Goal: Transaction & Acquisition: Purchase product/service

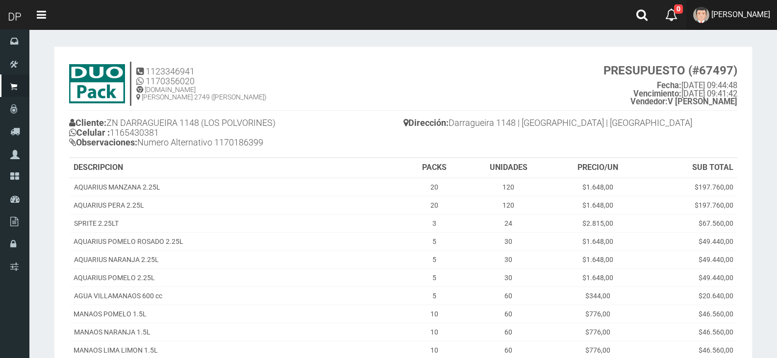
click at [726, 14] on span "[PERSON_NAME]" at bounding box center [740, 14] width 59 height 9
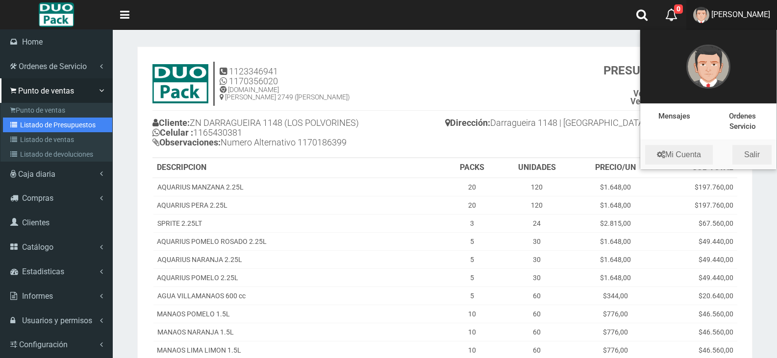
click at [58, 126] on link "Listado de Presupuestos" at bounding box center [57, 125] width 109 height 15
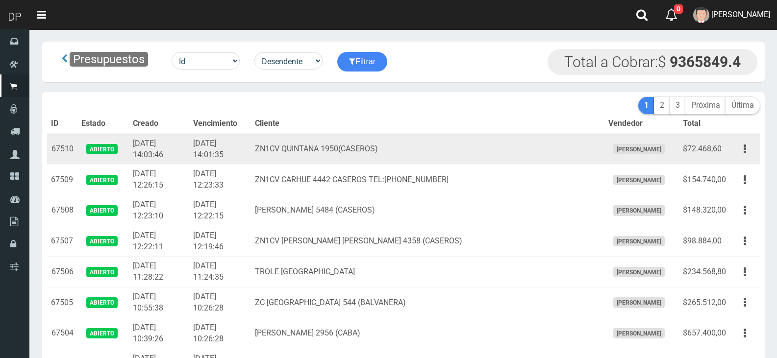
scroll to position [615, 0]
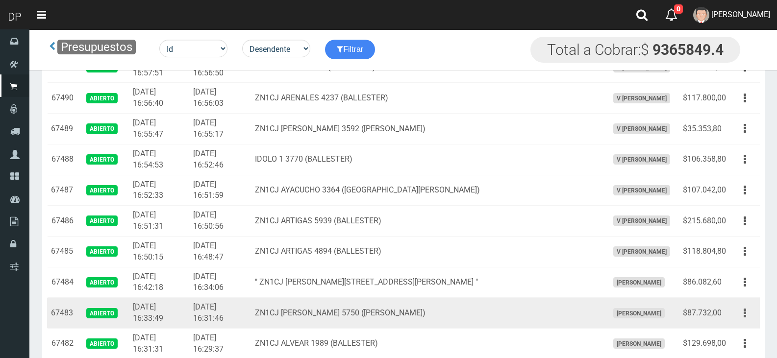
click at [744, 311] on icon "button" at bounding box center [745, 313] width 2 height 17
click at [726, 337] on link "Editar" at bounding box center [716, 338] width 77 height 22
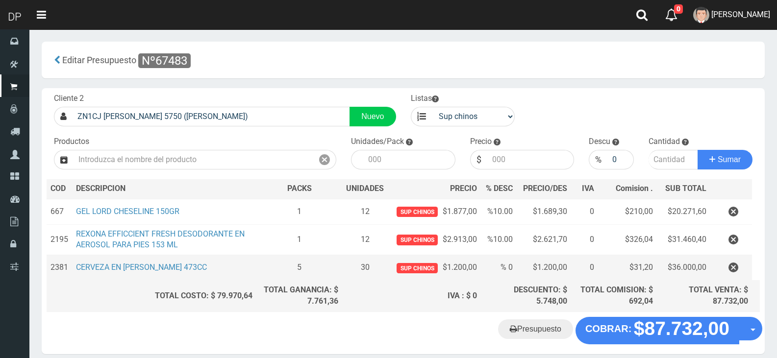
scroll to position [42, 0]
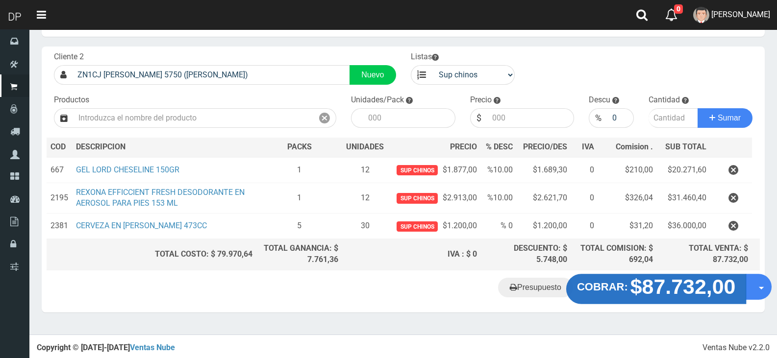
click at [670, 287] on strong "$87.732,00" at bounding box center [683, 287] width 105 height 23
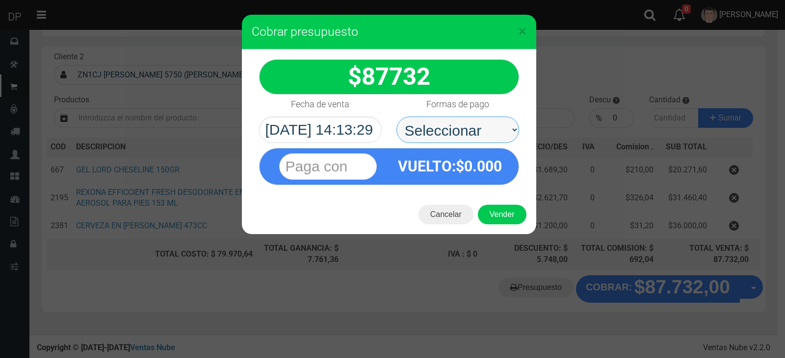
drag, startPoint x: 465, startPoint y: 121, endPoint x: 470, endPoint y: 126, distance: 6.9
click at [465, 121] on select "Seleccionar Efectivo Tarjeta de Crédito Depósito Débito" at bounding box center [457, 130] width 123 height 26
select select "Efectivo"
click at [396, 117] on select "Seleccionar Efectivo Tarjeta de Crédito Depósito Débito" at bounding box center [457, 130] width 123 height 26
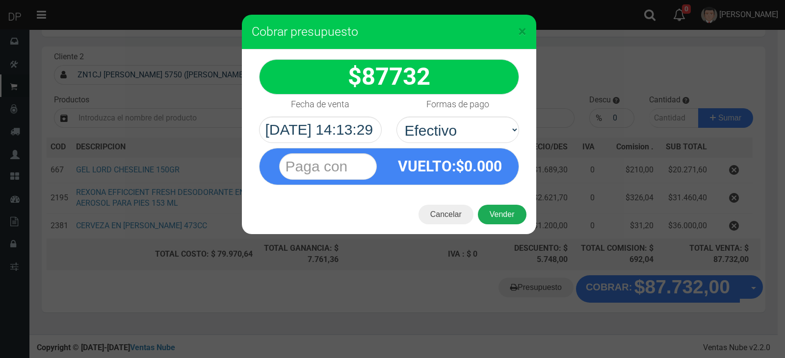
click at [516, 219] on button "Vender" at bounding box center [502, 215] width 49 height 20
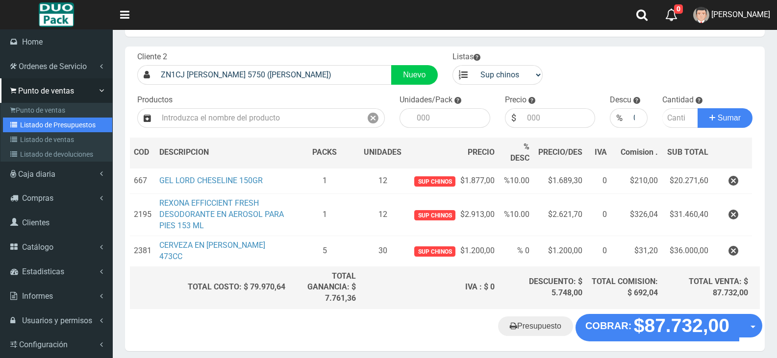
click at [64, 124] on link "Listado de Presupuestos" at bounding box center [57, 125] width 109 height 15
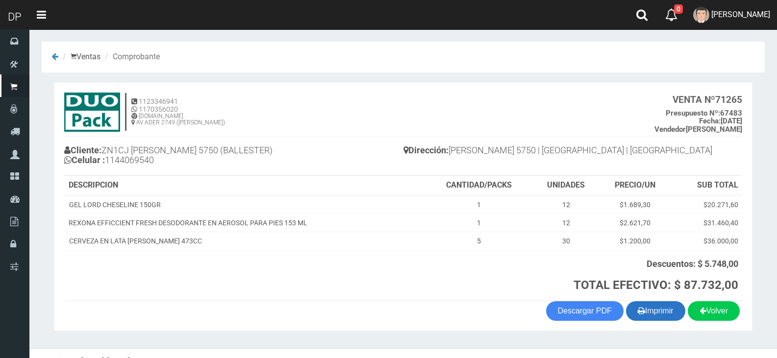
click at [654, 314] on button "Imprimir" at bounding box center [655, 312] width 59 height 20
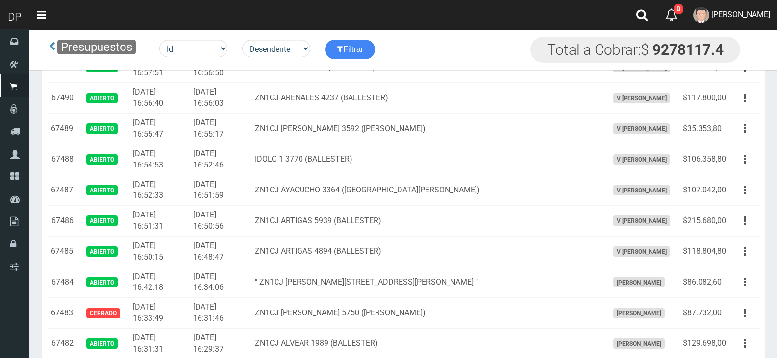
scroll to position [811, 0]
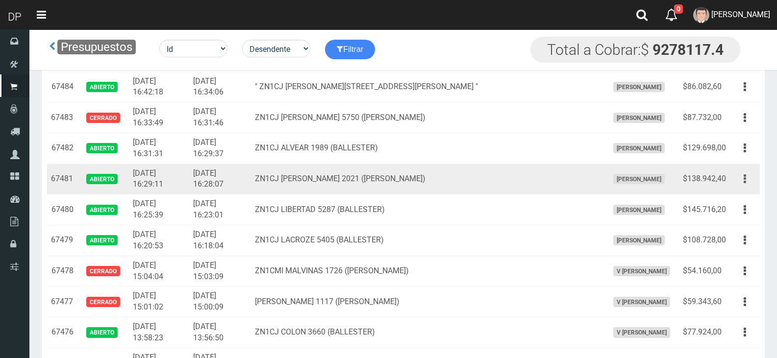
click at [743, 182] on button "button" at bounding box center [745, 179] width 22 height 17
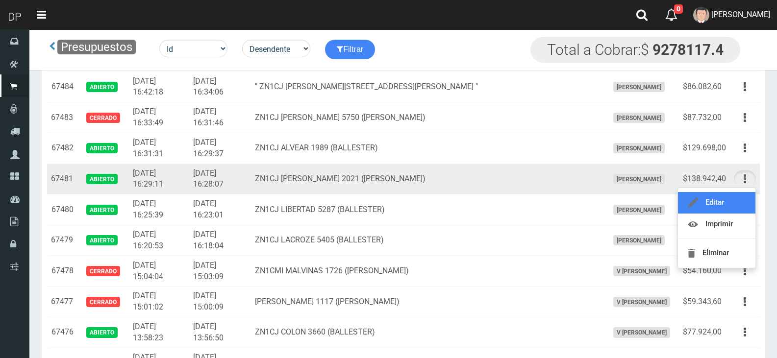
click at [735, 200] on link "Editar" at bounding box center [716, 203] width 77 height 22
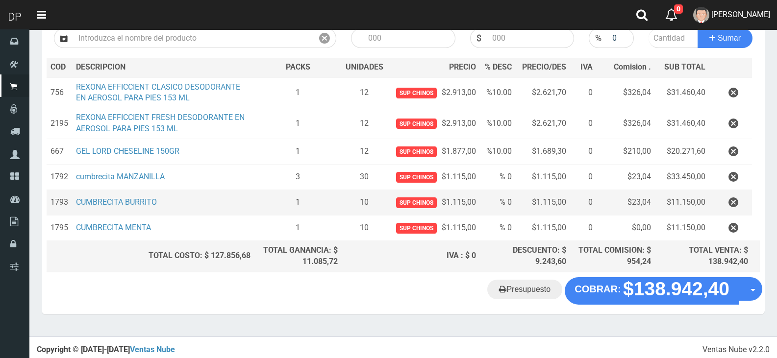
scroll to position [123, 0]
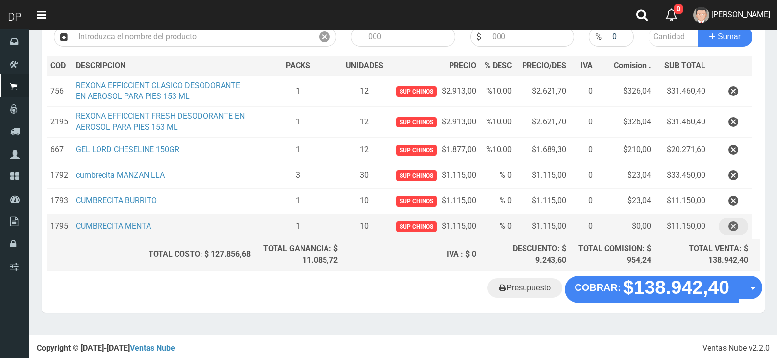
click at [734, 227] on icon "button" at bounding box center [734, 226] width 10 height 17
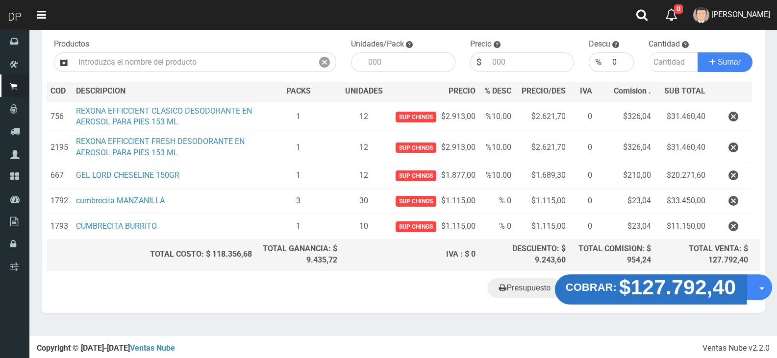
click at [653, 288] on strong "$127.792,40" at bounding box center [677, 287] width 117 height 23
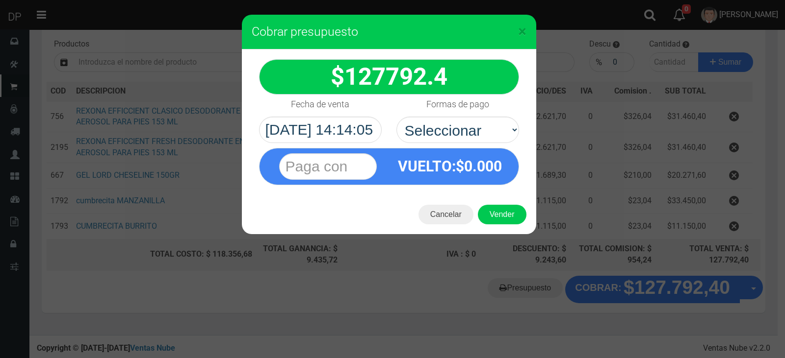
select select "Efectivo"
click at [396, 117] on select "Seleccionar Efectivo Tarjeta de Crédito Depósito Débito" at bounding box center [457, 130] width 123 height 26
click at [511, 218] on button "Vender" at bounding box center [502, 215] width 49 height 20
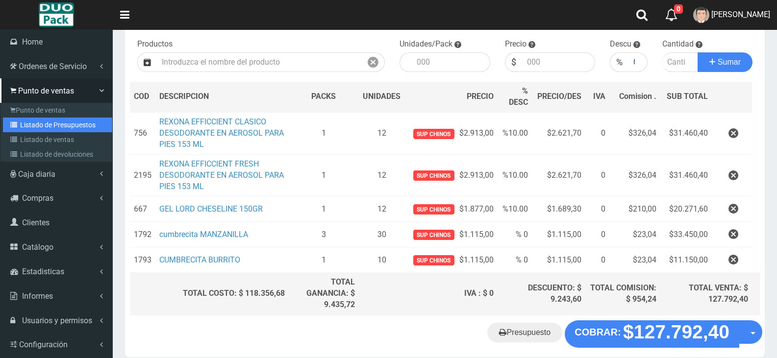
click at [51, 121] on link "Listado de Presupuestos" at bounding box center [57, 125] width 109 height 15
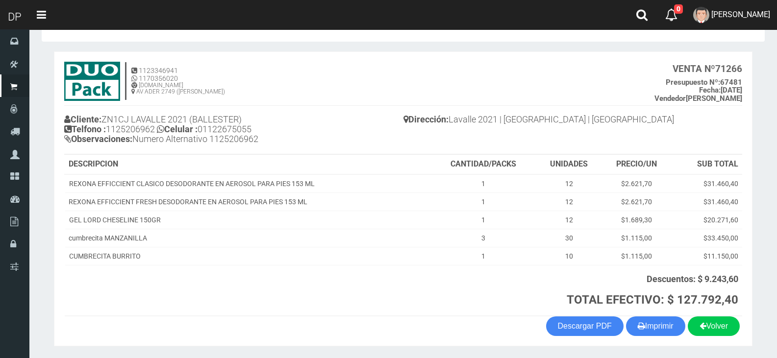
scroll to position [63, 0]
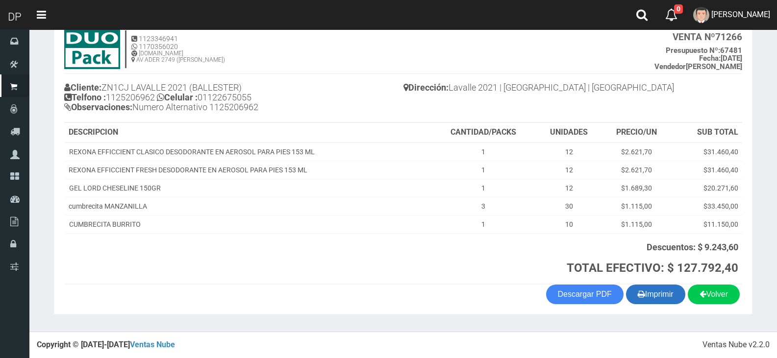
click at [645, 293] on button "Imprimir" at bounding box center [655, 295] width 59 height 20
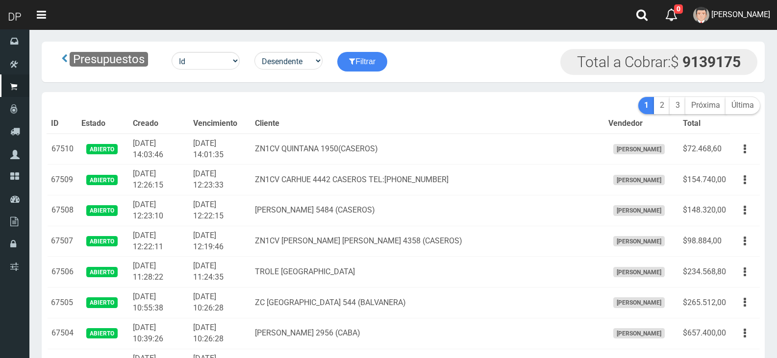
scroll to position [677, 0]
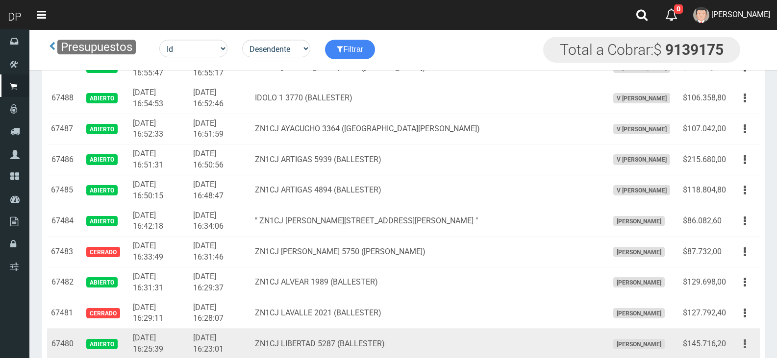
click at [746, 341] on button "button" at bounding box center [745, 344] width 22 height 17
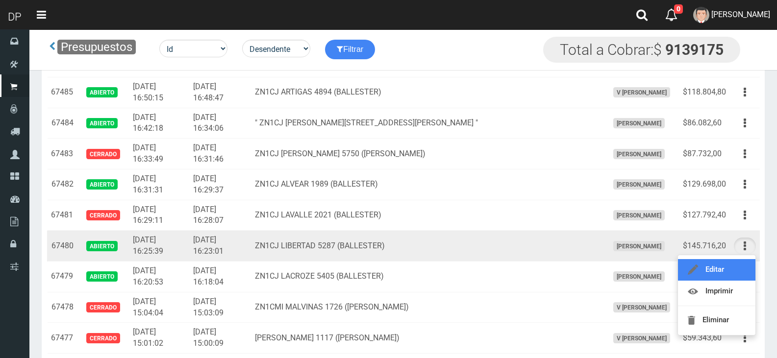
click at [720, 275] on link "Editar" at bounding box center [716, 270] width 77 height 22
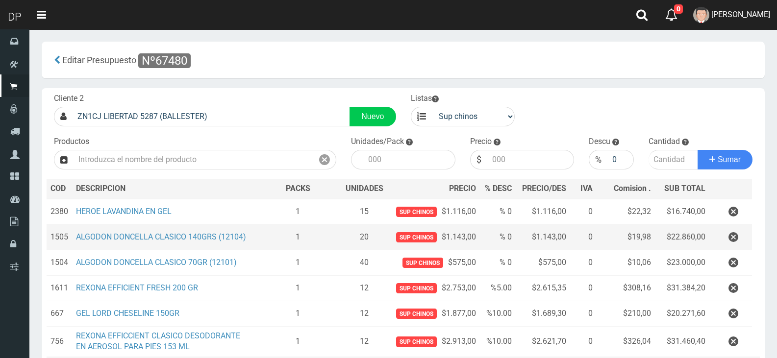
scroll to position [118, 0]
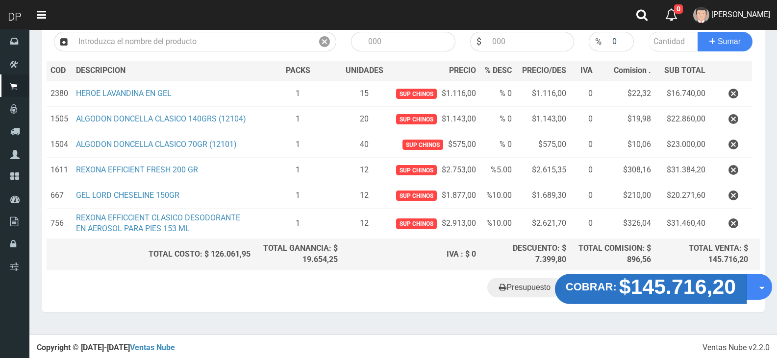
click at [643, 284] on strong "$145.716,20" at bounding box center [677, 287] width 117 height 23
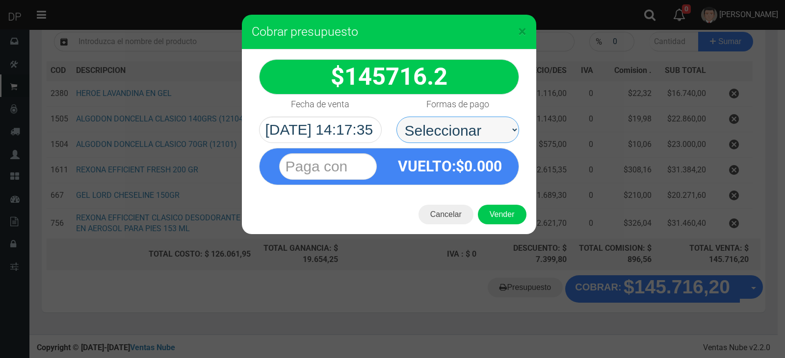
click at [442, 124] on select "Seleccionar Efectivo Tarjeta de Crédito Depósito Débito" at bounding box center [457, 130] width 123 height 26
select select "Efectivo"
click at [396, 117] on select "Seleccionar Efectivo Tarjeta de Crédito Depósito Débito" at bounding box center [457, 130] width 123 height 26
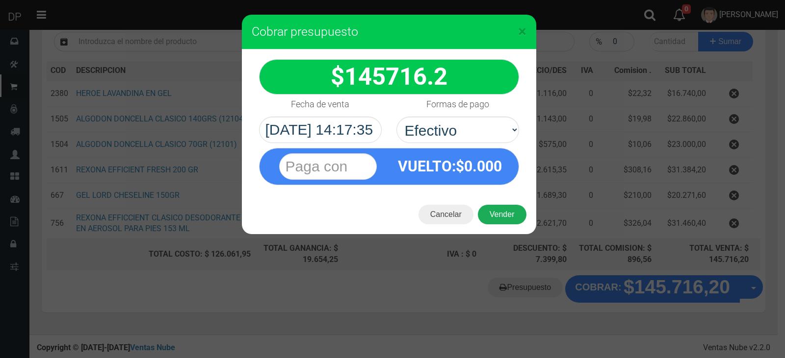
click at [505, 219] on button "Vender" at bounding box center [502, 215] width 49 height 20
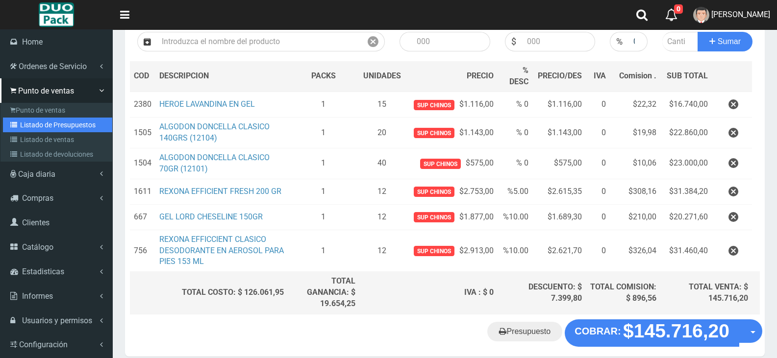
click at [80, 126] on link "Listado de Presupuestos" at bounding box center [57, 125] width 109 height 15
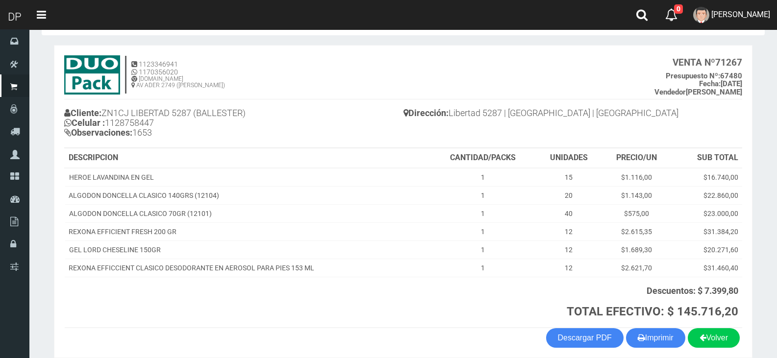
scroll to position [81, 0]
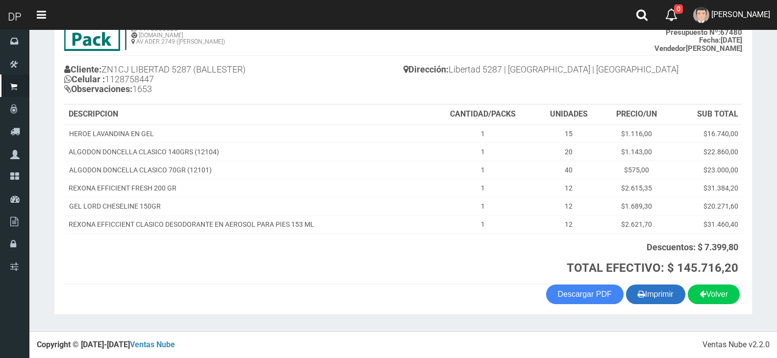
click at [655, 294] on button "Imprimir" at bounding box center [655, 295] width 59 height 20
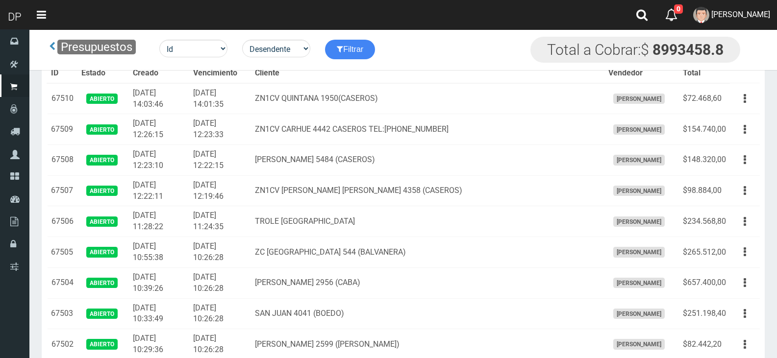
scroll to position [923, 0]
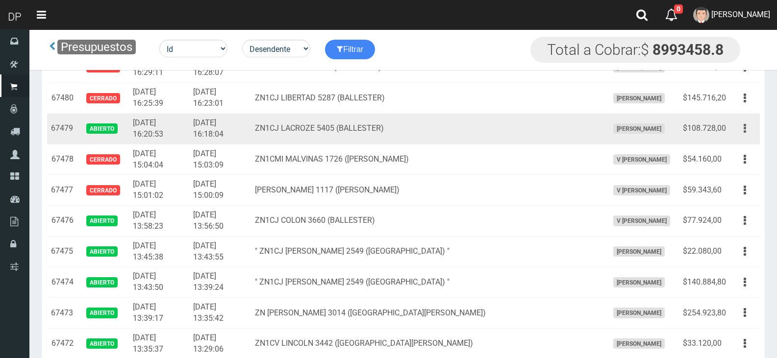
click at [747, 128] on button "button" at bounding box center [745, 128] width 22 height 17
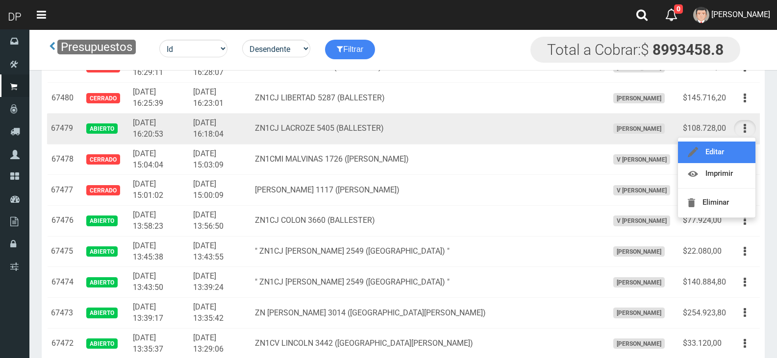
click at [726, 154] on link "Editar" at bounding box center [716, 153] width 77 height 22
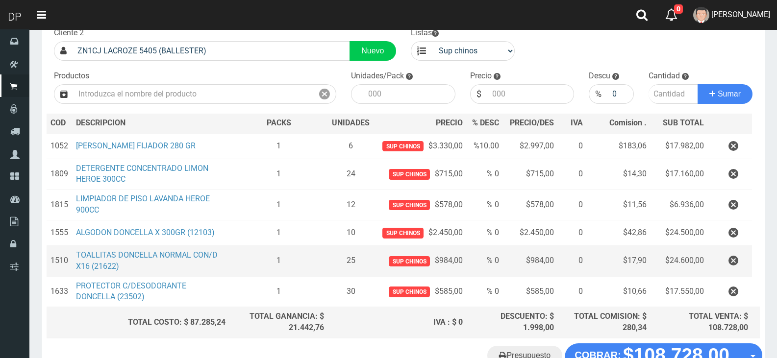
scroll to position [134, 0]
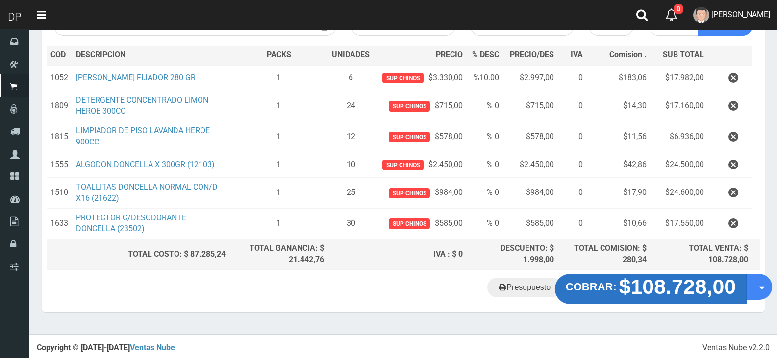
click at [642, 291] on strong "$108.728,00" at bounding box center [677, 287] width 117 height 23
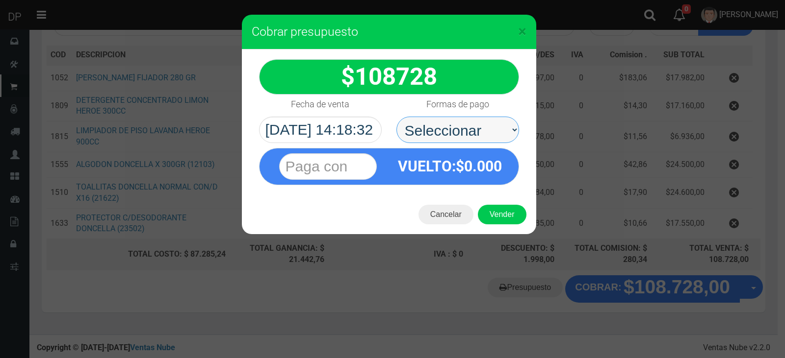
drag, startPoint x: 416, startPoint y: 127, endPoint x: 418, endPoint y: 139, distance: 12.4
click at [416, 127] on select "Seleccionar Efectivo Tarjeta de Crédito Depósito Débito" at bounding box center [457, 130] width 123 height 26
select select "Efectivo"
click at [396, 117] on select "Seleccionar Efectivo Tarjeta de Crédito Depósito Débito" at bounding box center [457, 130] width 123 height 26
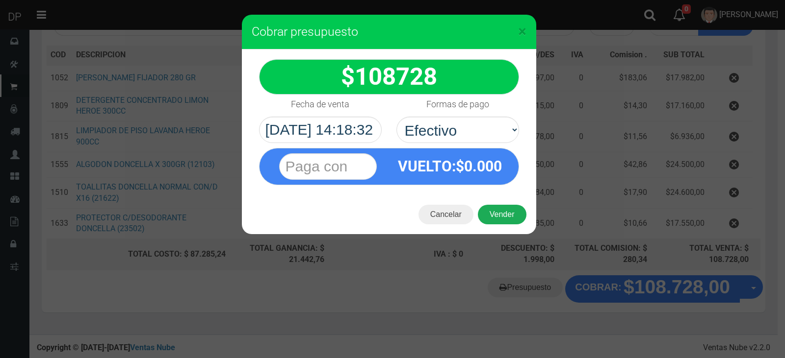
click at [490, 217] on button "Vender" at bounding box center [502, 215] width 49 height 20
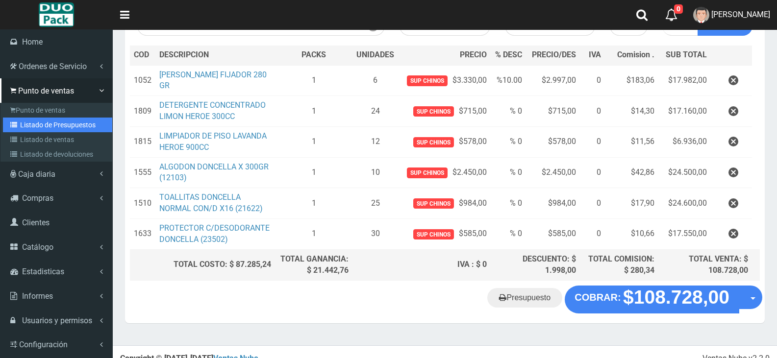
click at [46, 127] on link "Listado de Presupuestos" at bounding box center [57, 125] width 109 height 15
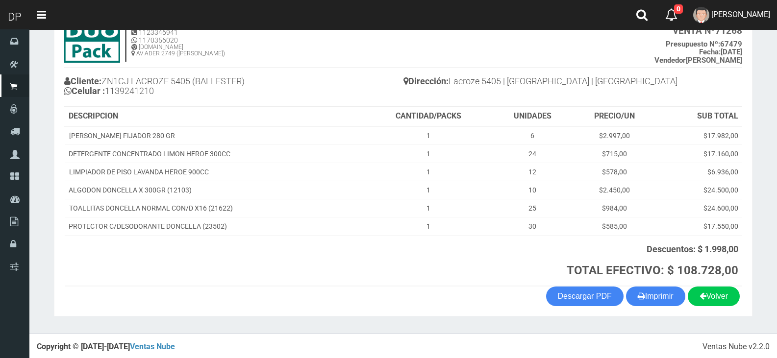
scroll to position [71, 0]
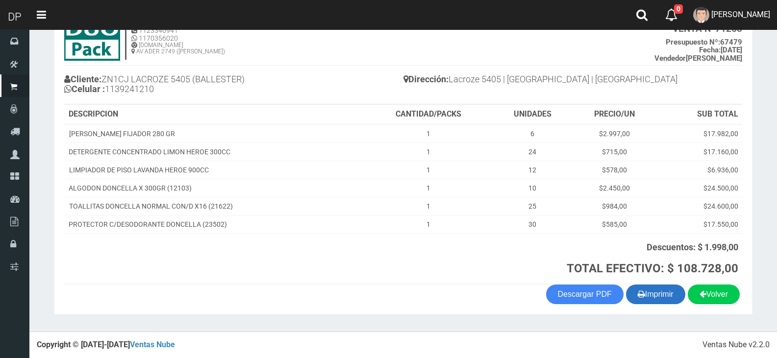
click at [649, 302] on button "Imprimir" at bounding box center [655, 295] width 59 height 20
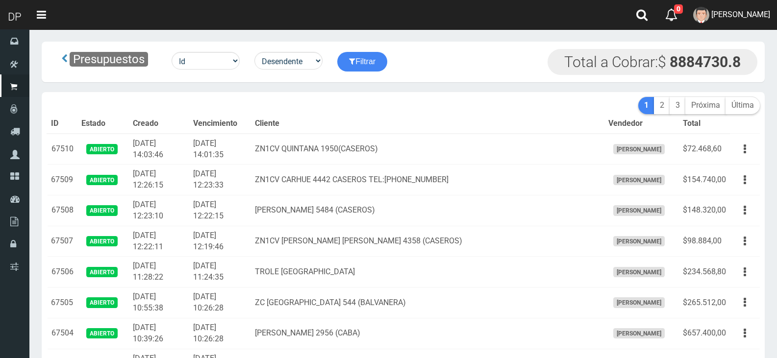
scroll to position [923, 0]
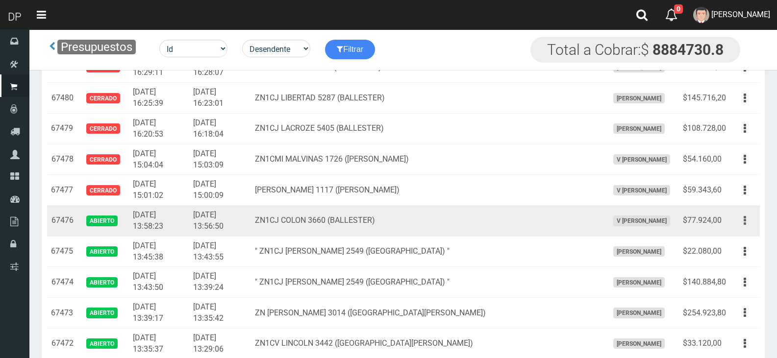
click at [746, 222] on button "button" at bounding box center [745, 220] width 22 height 17
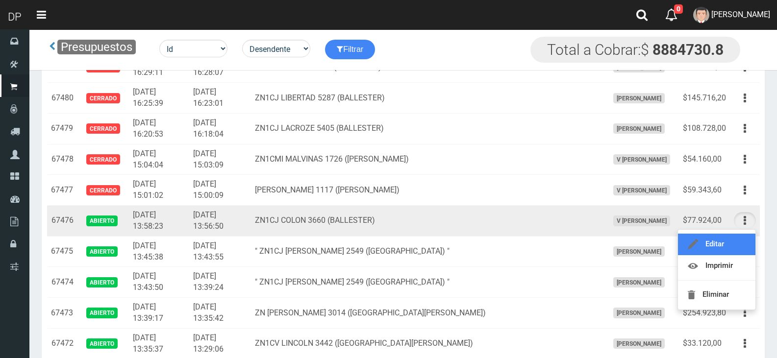
click at [734, 240] on link "Editar" at bounding box center [716, 245] width 77 height 22
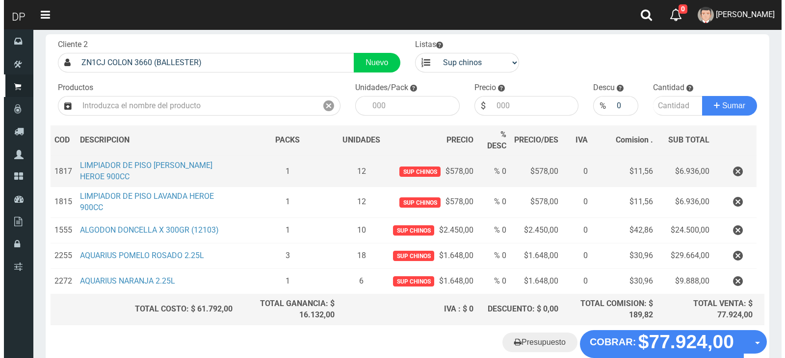
scroll to position [109, 0]
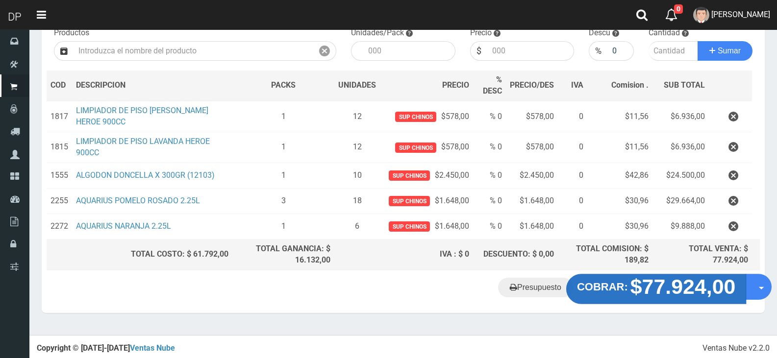
click at [647, 287] on strong "$77.924,00" at bounding box center [683, 287] width 105 height 23
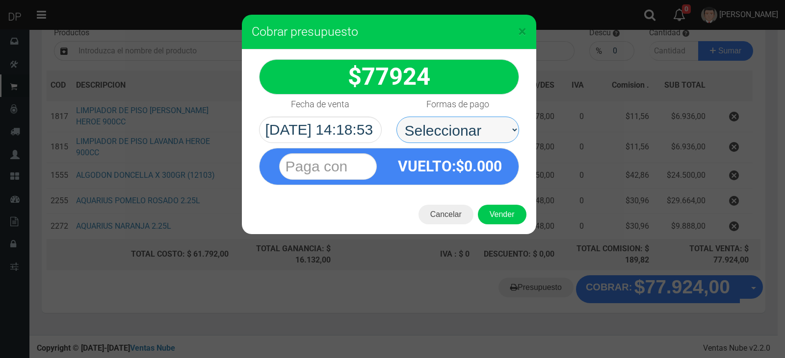
drag, startPoint x: 474, startPoint y: 131, endPoint x: 475, endPoint y: 139, distance: 7.9
click at [474, 131] on select "Seleccionar Efectivo Tarjeta de Crédito Depósito Débito" at bounding box center [457, 130] width 123 height 26
select select "Efectivo"
click at [396, 117] on select "Seleccionar Efectivo Tarjeta de Crédito Depósito Débito" at bounding box center [457, 130] width 123 height 26
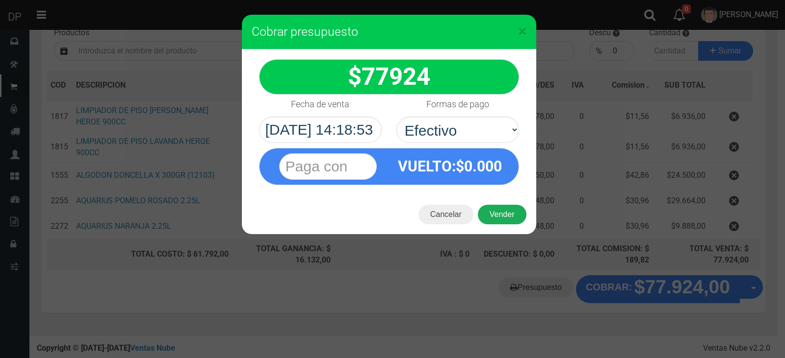
click at [494, 213] on button "Vender" at bounding box center [502, 215] width 49 height 20
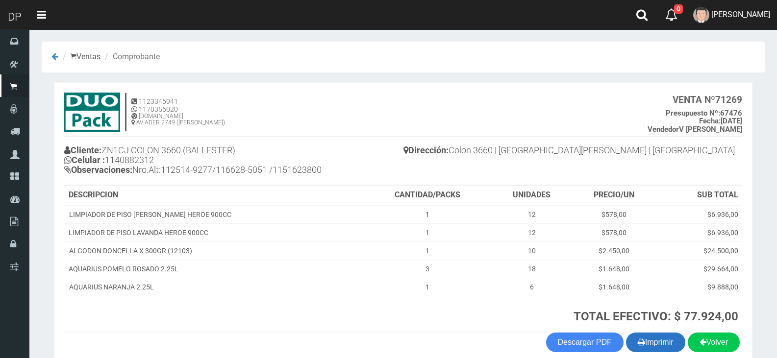
click at [664, 341] on button "Imprimir" at bounding box center [655, 343] width 59 height 20
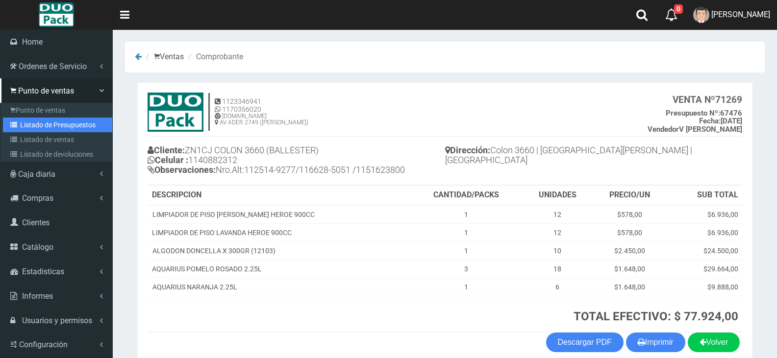
click at [73, 126] on link "Listado de Presupuestos" at bounding box center [57, 125] width 109 height 15
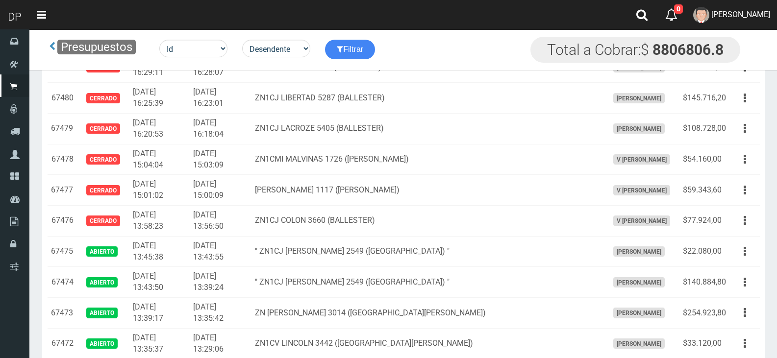
scroll to position [473, 0]
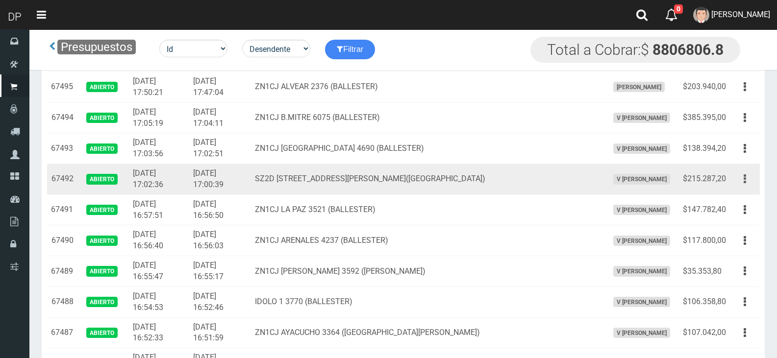
click at [749, 179] on button "button" at bounding box center [745, 179] width 22 height 17
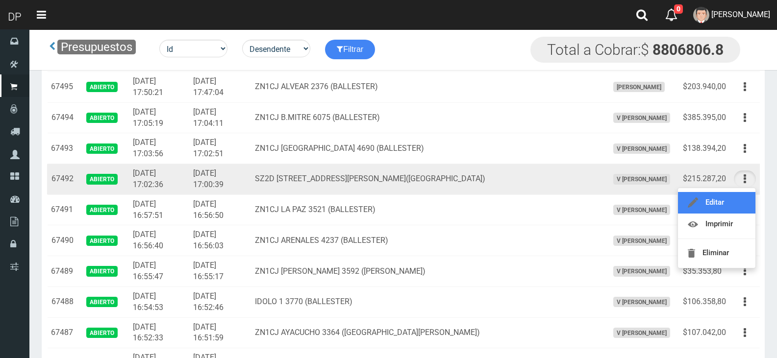
click at [740, 200] on link "Editar" at bounding box center [716, 203] width 77 height 22
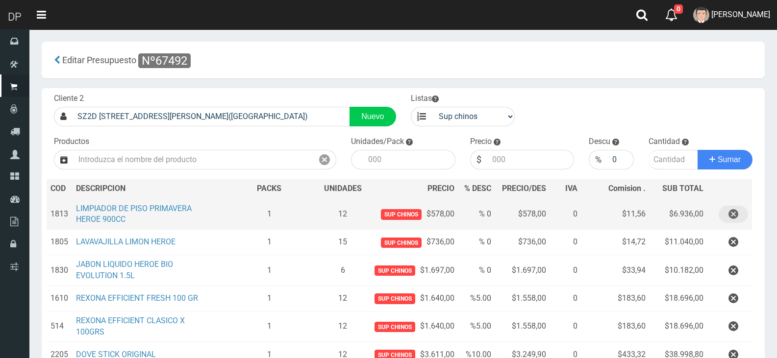
click at [739, 212] on button "button" at bounding box center [733, 214] width 29 height 17
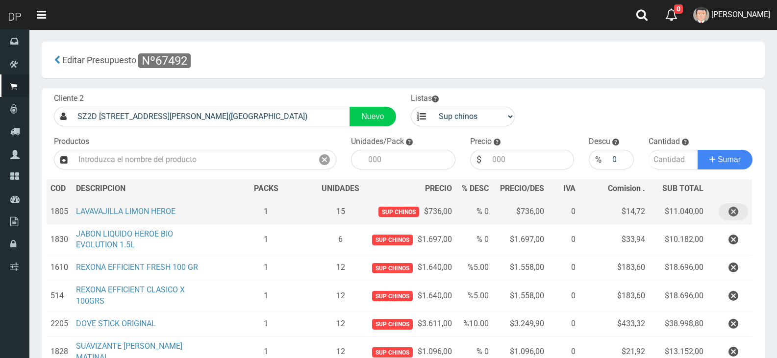
click at [739, 212] on button "button" at bounding box center [733, 211] width 29 height 17
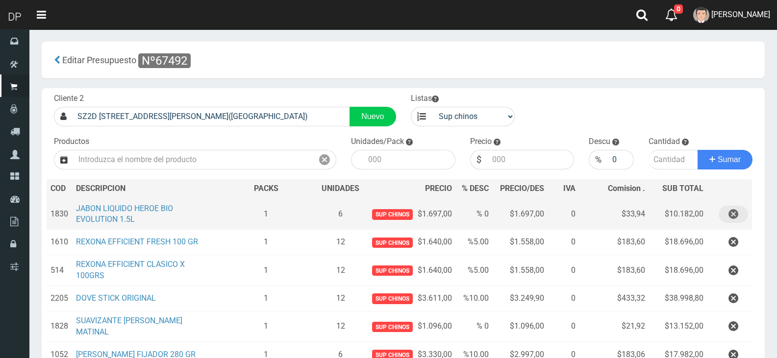
click at [739, 212] on button "button" at bounding box center [733, 214] width 29 height 17
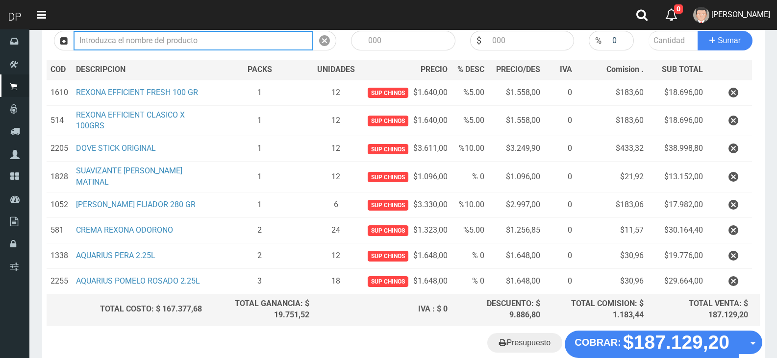
scroll to position [174, 0]
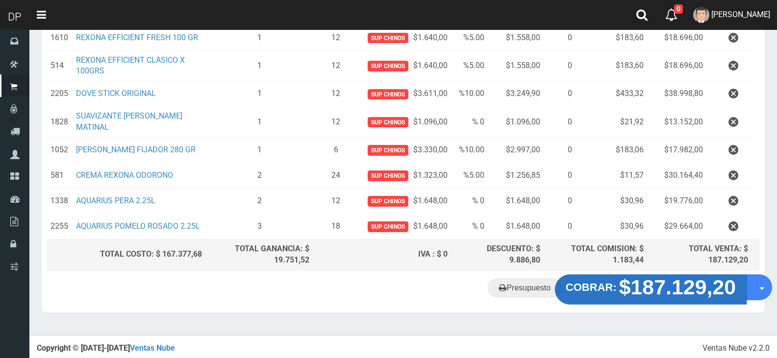
click at [650, 284] on strong "$187.129,20" at bounding box center [677, 287] width 117 height 23
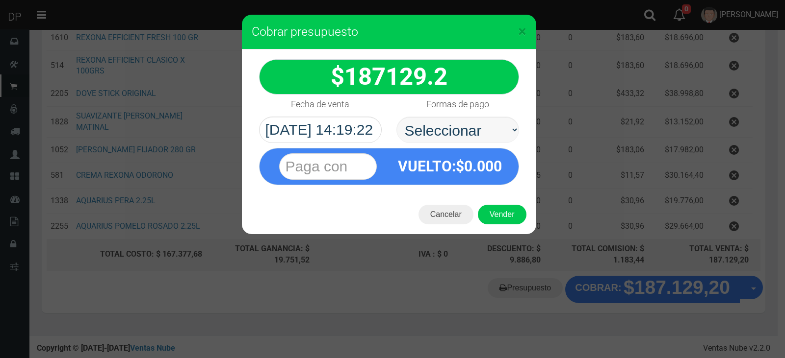
click at [489, 131] on select "Seleccionar Efectivo Tarjeta de Crédito Depósito Débito" at bounding box center [457, 130] width 123 height 26
select select "Efectivo"
click at [396, 117] on select "Seleccionar Efectivo Tarjeta de Crédito Depósito Débito" at bounding box center [457, 130] width 123 height 26
click at [522, 211] on button "Vender" at bounding box center [502, 215] width 49 height 20
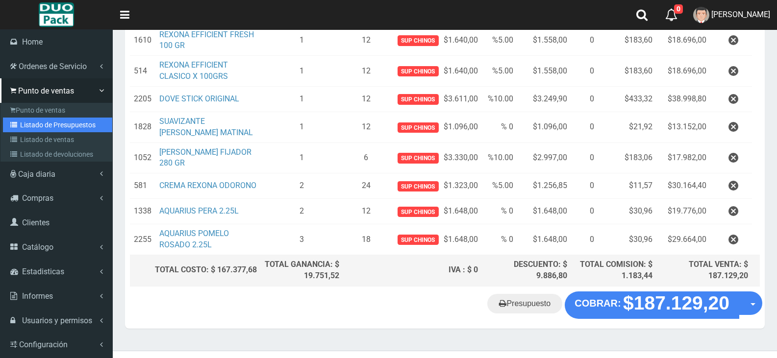
click at [53, 123] on link "Listado de Presupuestos" at bounding box center [57, 125] width 109 height 15
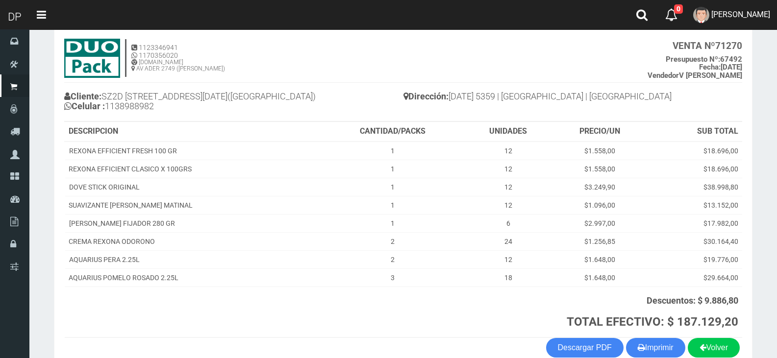
scroll to position [107, 0]
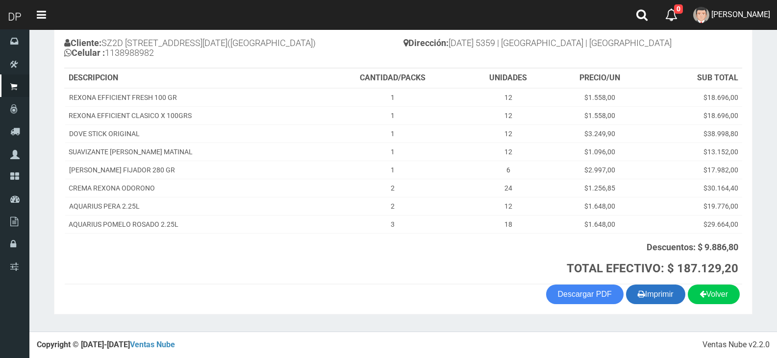
click at [650, 300] on button "Imprimir" at bounding box center [655, 295] width 59 height 20
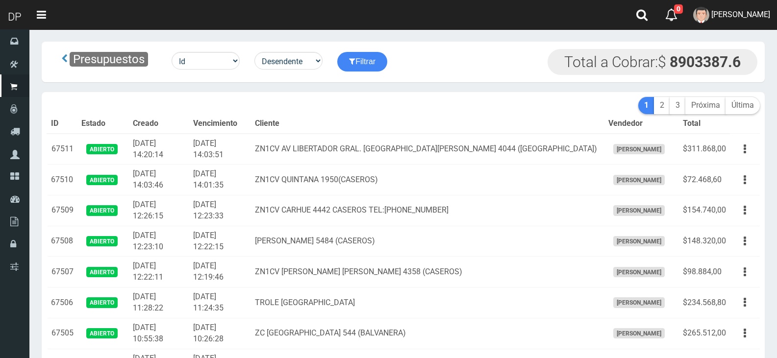
scroll to position [339, 0]
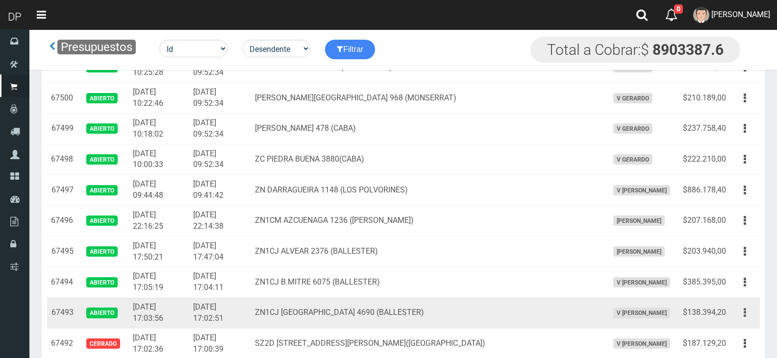
click at [748, 314] on button "button" at bounding box center [745, 312] width 22 height 17
click at [733, 332] on link "Editar" at bounding box center [716, 337] width 77 height 22
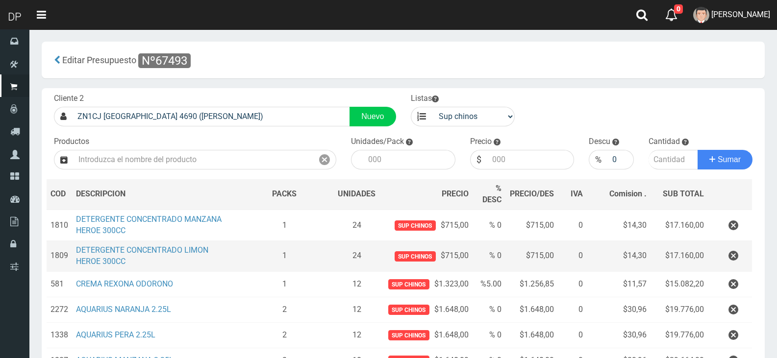
scroll to position [98, 0]
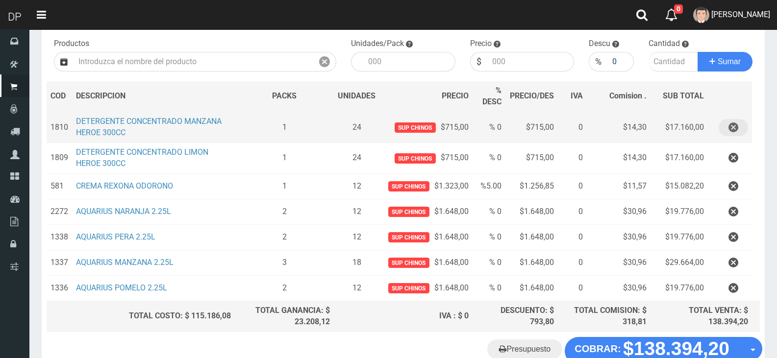
click at [738, 125] on icon "button" at bounding box center [734, 127] width 10 height 17
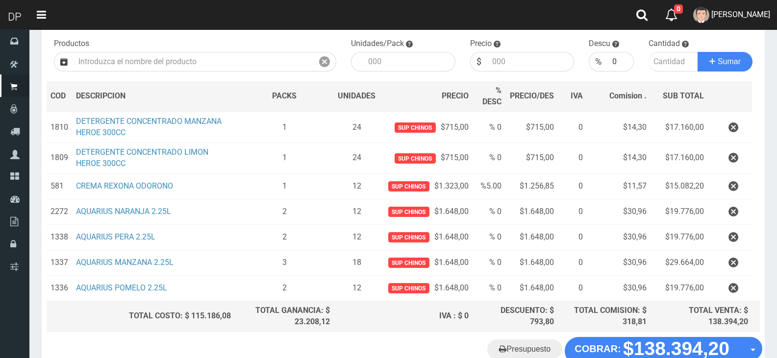
click at [0, 0] on div "Cargando..." at bounding box center [0, 0] width 0 height 0
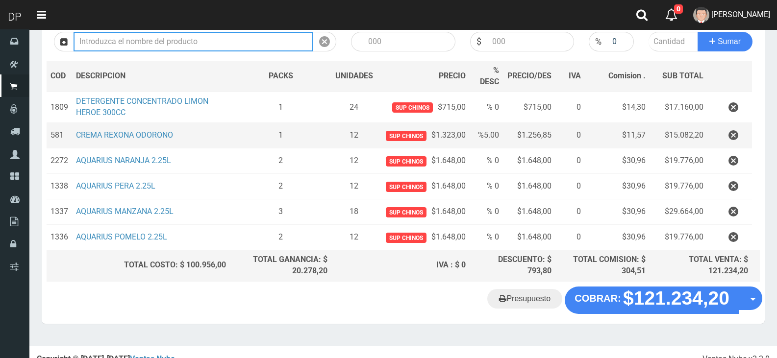
scroll to position [129, 0]
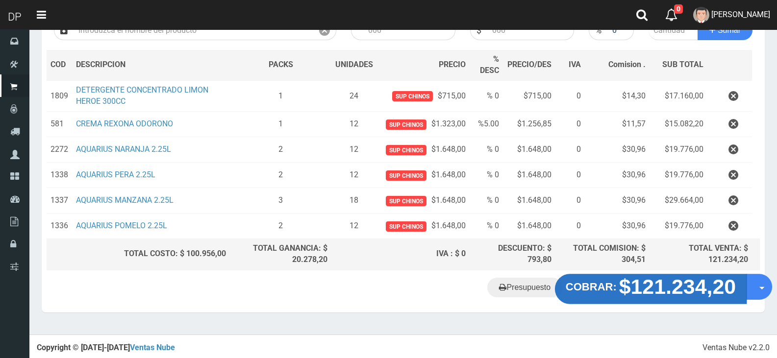
click at [650, 285] on strong "$121.234,20" at bounding box center [677, 286] width 117 height 23
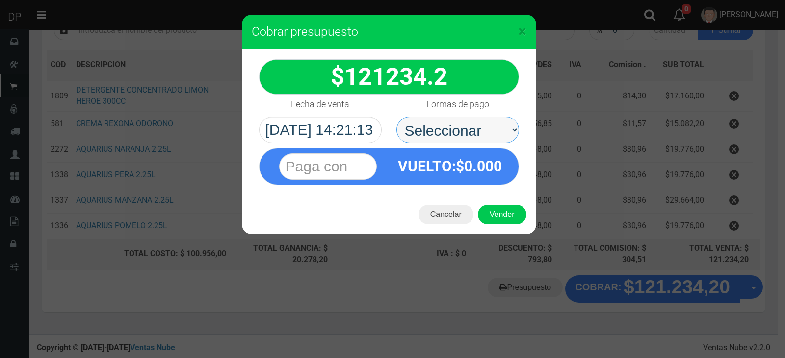
click at [474, 136] on select "Seleccionar Efectivo Tarjeta de Crédito Depósito Débito" at bounding box center [457, 130] width 123 height 26
select select "Efectivo"
click at [396, 117] on select "Seleccionar Efectivo Tarjeta de Crédito Depósito Débito" at bounding box center [457, 130] width 123 height 26
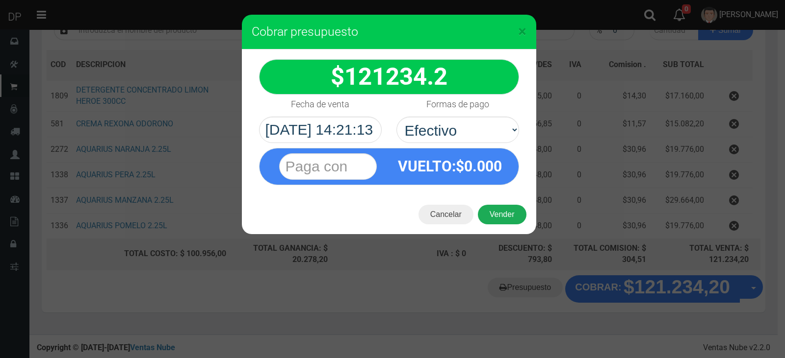
click at [510, 218] on button "Vender" at bounding box center [502, 215] width 49 height 20
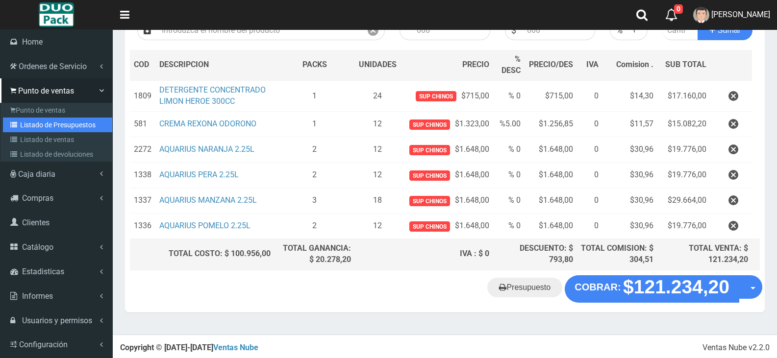
click at [63, 124] on link "Listado de Presupuestos" at bounding box center [57, 125] width 109 height 15
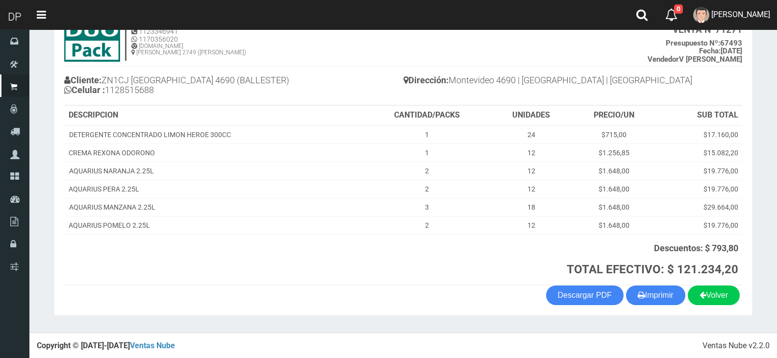
scroll to position [71, 0]
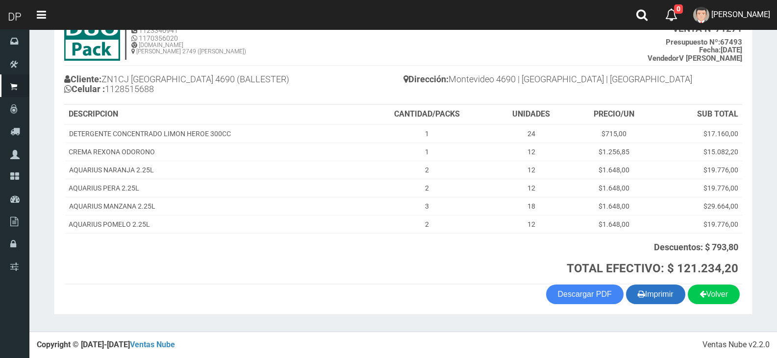
click at [665, 299] on button "Imprimir" at bounding box center [655, 295] width 59 height 20
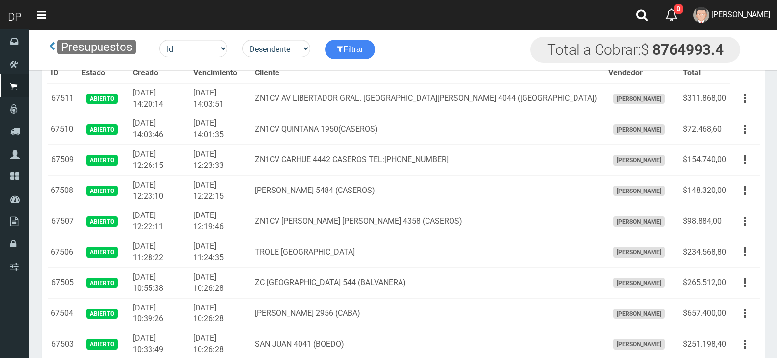
scroll to position [596, 0]
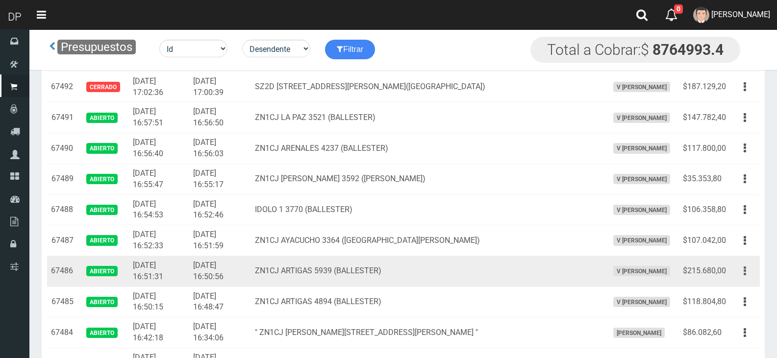
click at [749, 268] on button "button" at bounding box center [745, 271] width 22 height 17
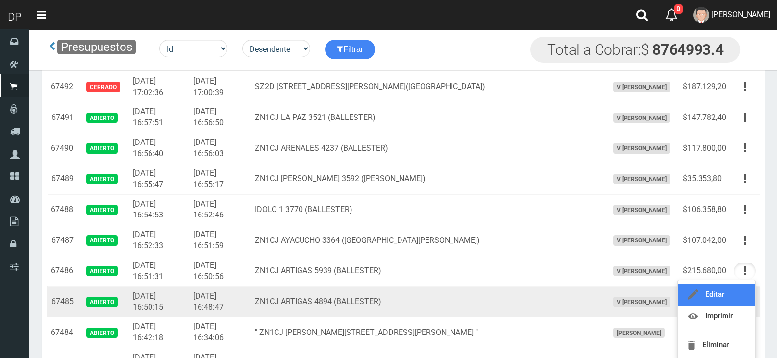
click at [736, 291] on link "Editar" at bounding box center [716, 295] width 77 height 22
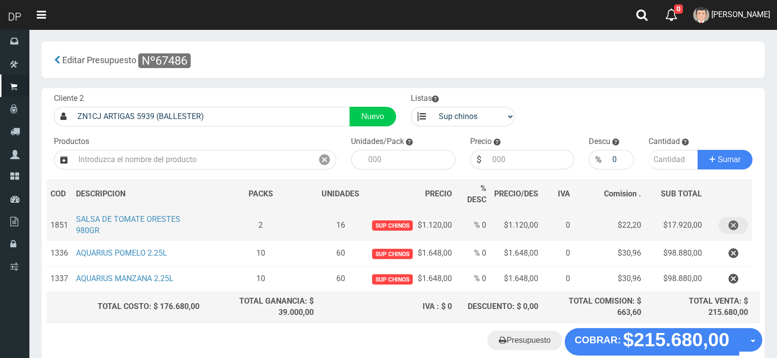
click at [736, 224] on icon "button" at bounding box center [734, 225] width 10 height 17
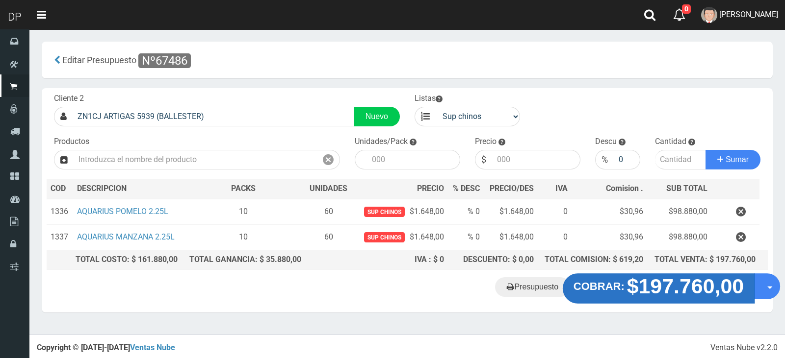
click at [643, 289] on strong "$197.760,00" at bounding box center [685, 286] width 117 height 23
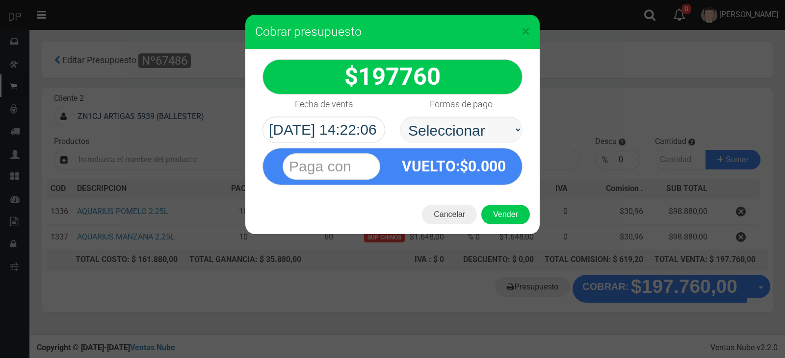
select select "Efectivo"
click at [400, 117] on select "Seleccionar Efectivo Tarjeta de Crédito Depósito Débito" at bounding box center [461, 130] width 123 height 26
click at [497, 213] on button "Vender" at bounding box center [505, 215] width 49 height 20
click at [0, 0] on div "Cargando..." at bounding box center [0, 0] width 0 height 0
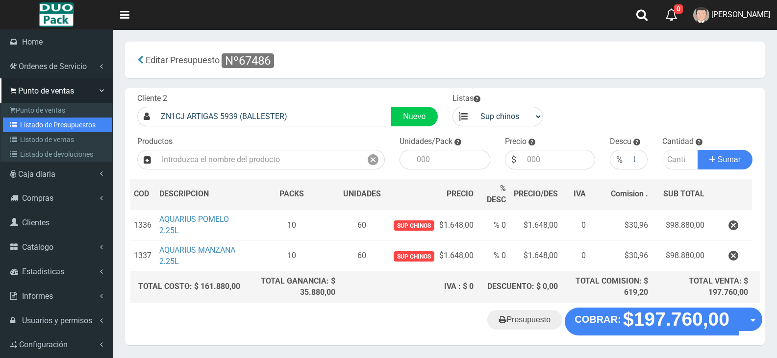
click at [92, 119] on link "Listado de Presupuestos" at bounding box center [57, 125] width 109 height 15
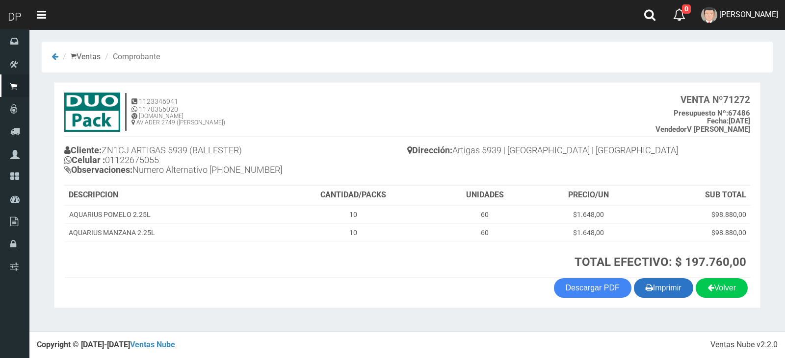
click at [661, 289] on button "Imprimir" at bounding box center [663, 289] width 59 height 20
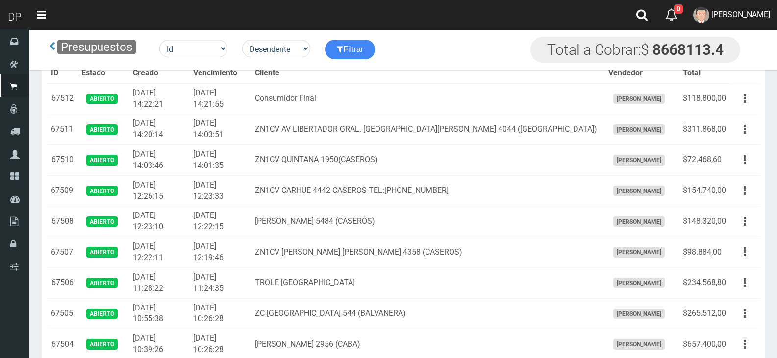
scroll to position [370, 0]
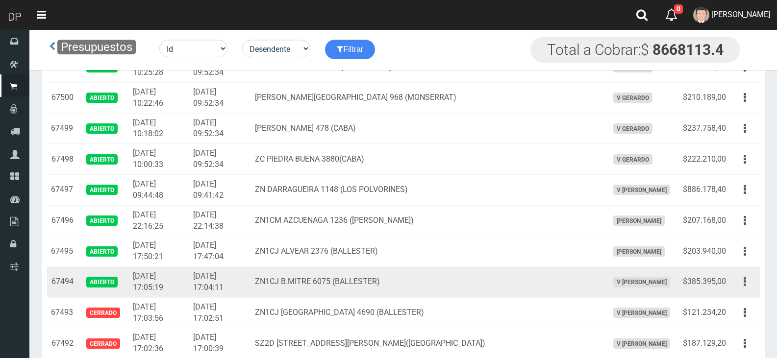
click at [744, 282] on button "button" at bounding box center [745, 282] width 22 height 17
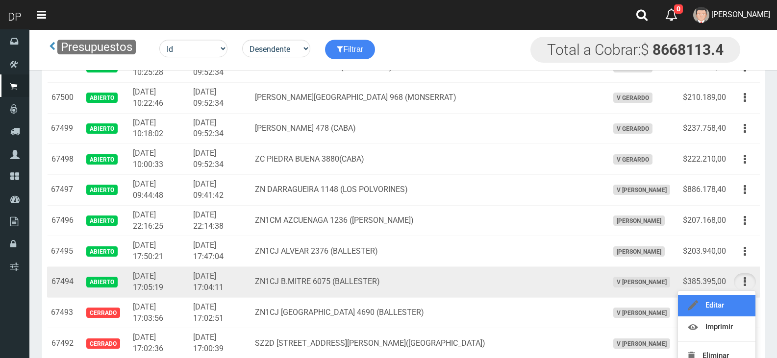
click at [725, 300] on link "Editar" at bounding box center [716, 306] width 77 height 22
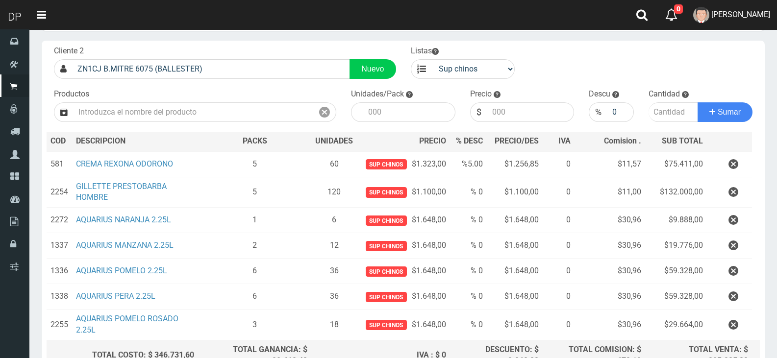
scroll to position [149, 0]
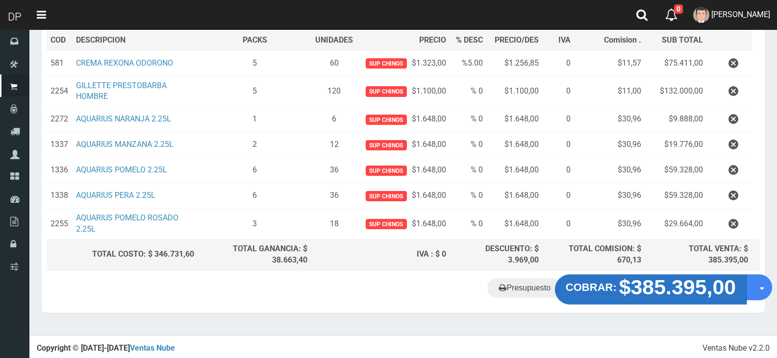
click at [629, 283] on strong "$385.395,00" at bounding box center [677, 287] width 117 height 23
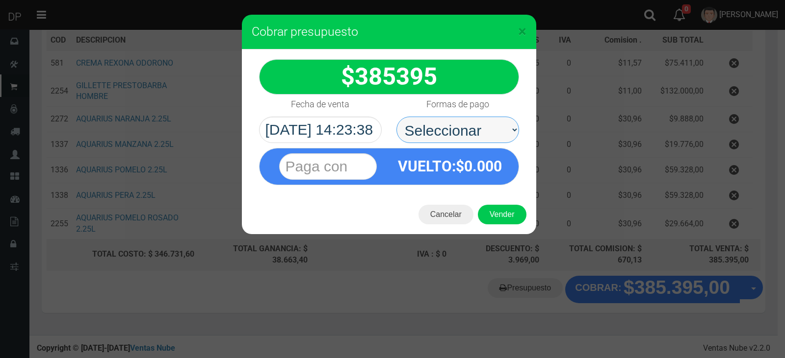
click at [461, 138] on select "Seleccionar Efectivo Tarjeta de Crédito Depósito Débito" at bounding box center [457, 130] width 123 height 26
select select "Efectivo"
click at [396, 117] on select "Seleccionar Efectivo Tarjeta de Crédito Depósito Débito" at bounding box center [457, 130] width 123 height 26
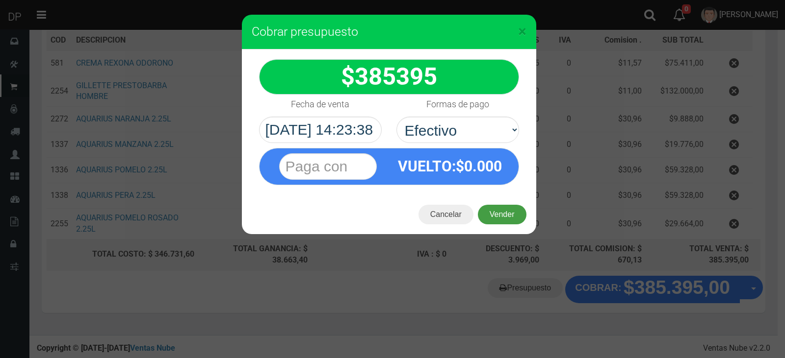
click at [518, 219] on button "Vender" at bounding box center [502, 215] width 49 height 20
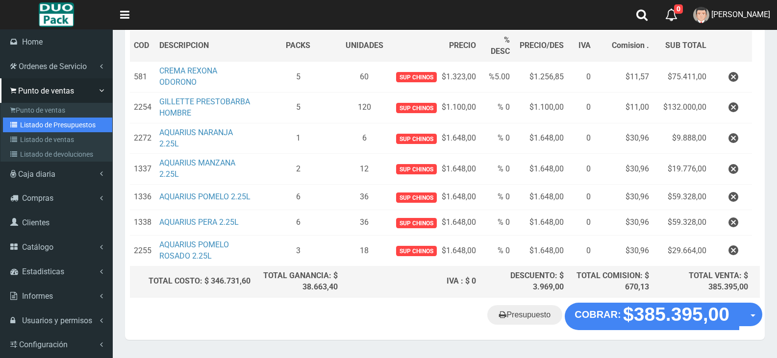
click at [63, 126] on link "Listado de Presupuestos" at bounding box center [57, 125] width 109 height 15
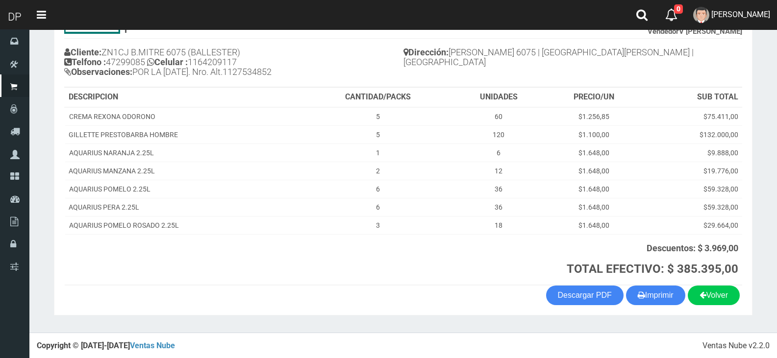
scroll to position [99, 0]
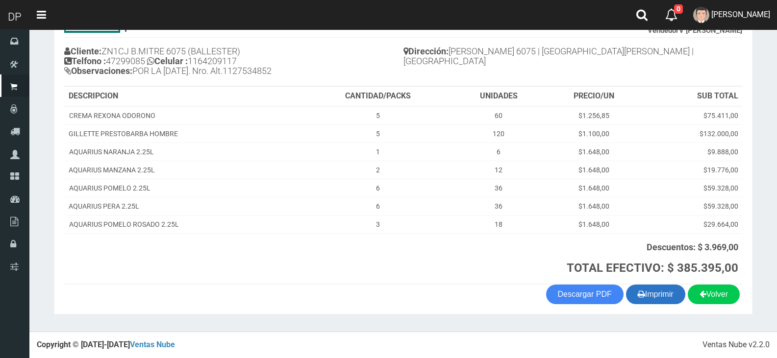
click at [653, 297] on button "Imprimir" at bounding box center [655, 295] width 59 height 20
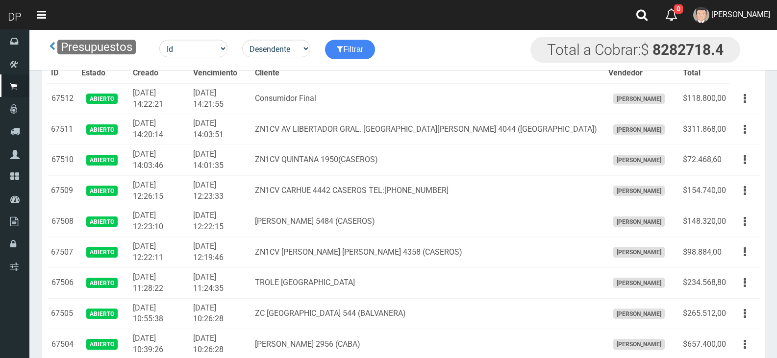
scroll to position [677, 0]
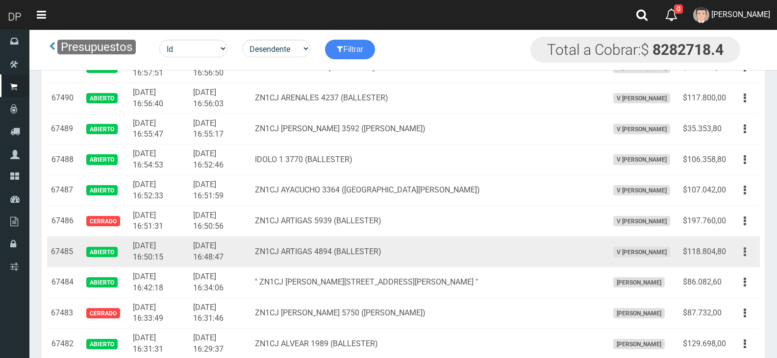
click at [744, 250] on icon "button" at bounding box center [745, 252] width 2 height 17
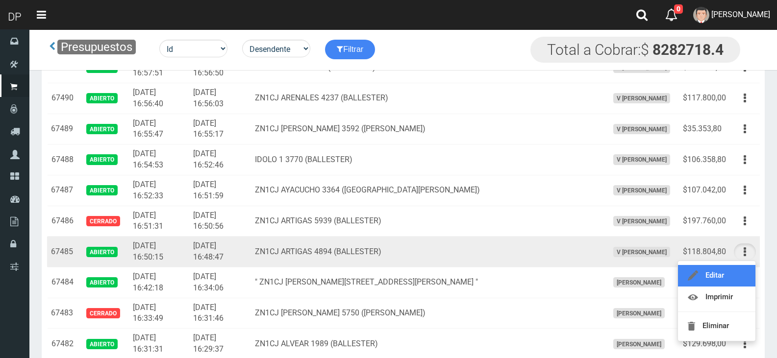
click at [727, 278] on link "Editar" at bounding box center [716, 276] width 77 height 22
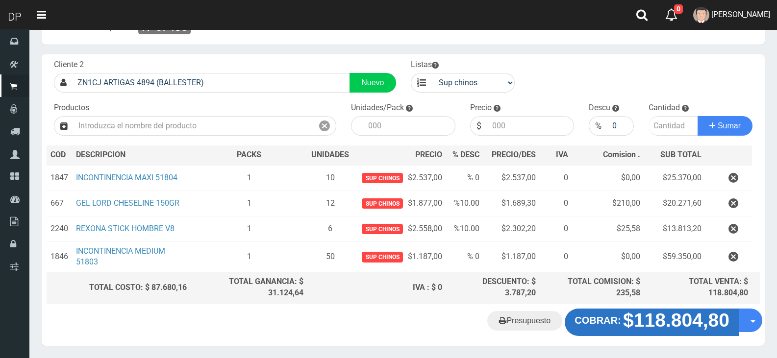
scroll to position [67, 0]
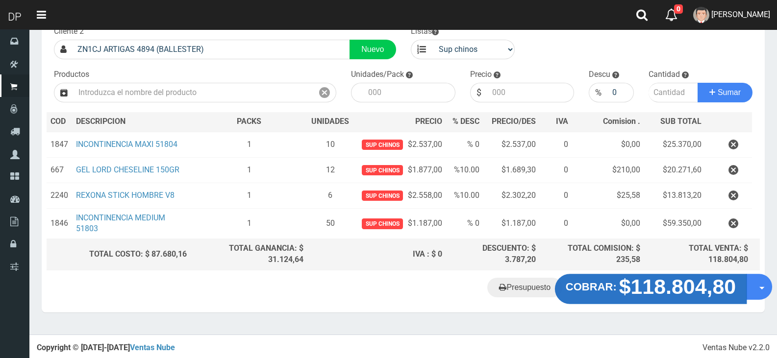
click at [670, 285] on strong "$118.804,80" at bounding box center [677, 287] width 117 height 23
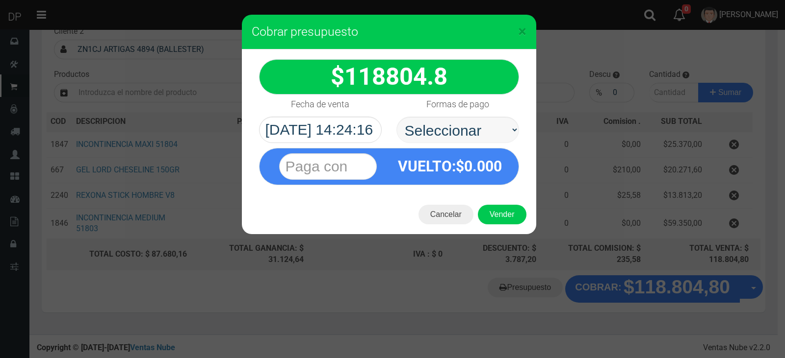
select select "Efectivo"
click at [396, 117] on select "Seleccionar Efectivo Tarjeta de Crédito Depósito Débito" at bounding box center [457, 130] width 123 height 26
click at [501, 217] on button "Vender" at bounding box center [502, 215] width 49 height 20
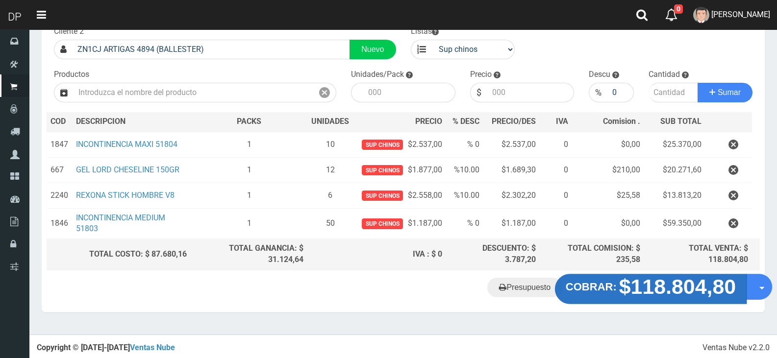
click at [660, 292] on strong "$118.804,80" at bounding box center [677, 287] width 117 height 23
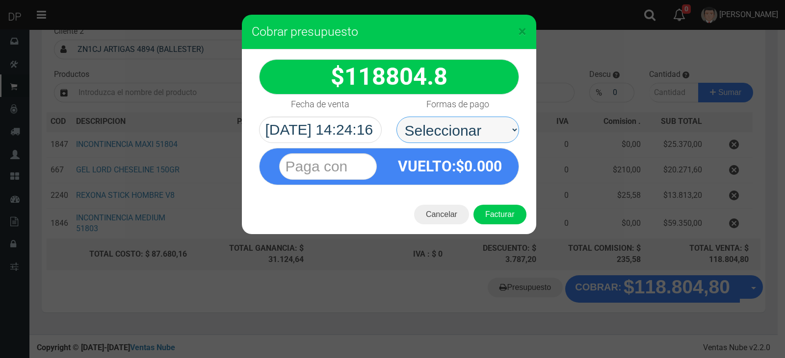
click at [450, 138] on select "Seleccionar Efectivo Tarjeta de Crédito Depósito Débito" at bounding box center [457, 130] width 123 height 26
select select "Efectivo"
click at [396, 117] on select "Seleccionar Efectivo Tarjeta de Crédito Depósito Débito" at bounding box center [457, 130] width 123 height 26
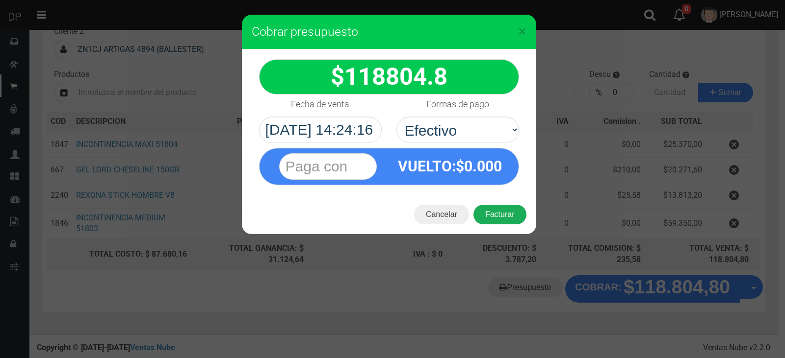
click at [495, 211] on button "Facturar" at bounding box center [499, 215] width 53 height 20
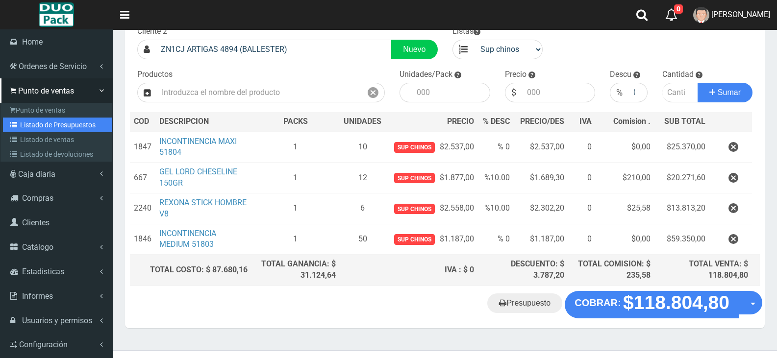
click at [69, 120] on link "Listado de Presupuestos" at bounding box center [57, 125] width 109 height 15
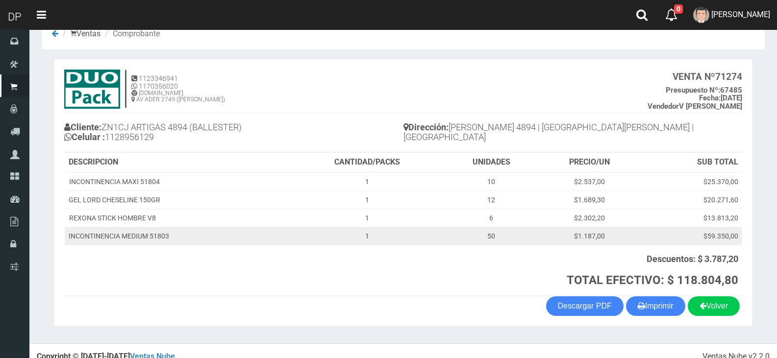
scroll to position [35, 0]
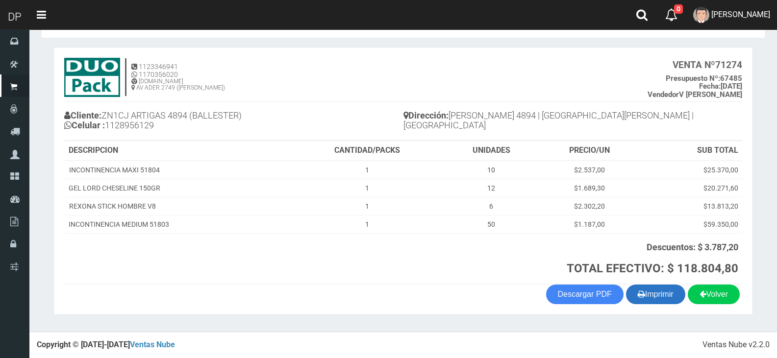
click at [655, 294] on button "Imprimir" at bounding box center [655, 295] width 59 height 20
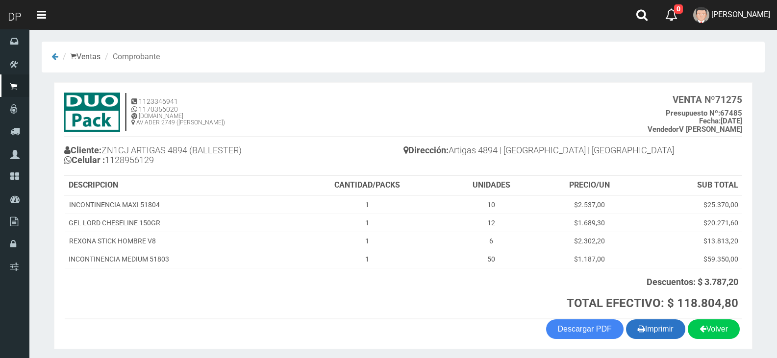
click at [647, 325] on button "Imprimir" at bounding box center [655, 330] width 59 height 20
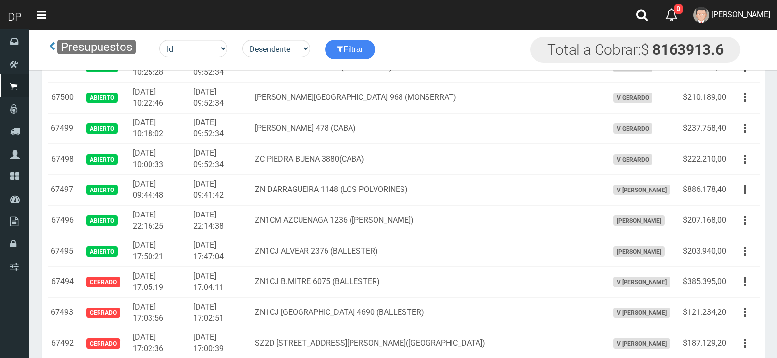
scroll to position [596, 0]
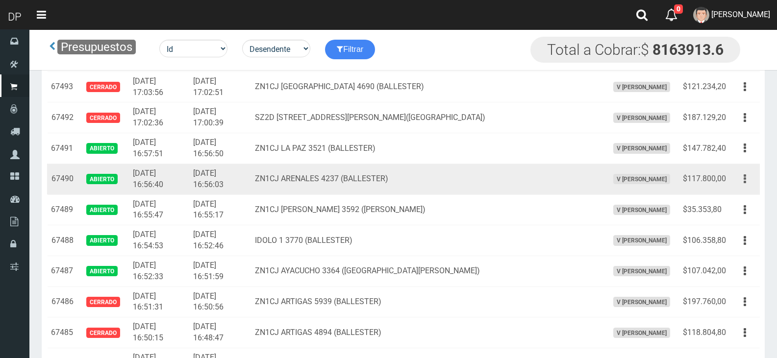
click at [749, 176] on button "button" at bounding box center [745, 179] width 22 height 17
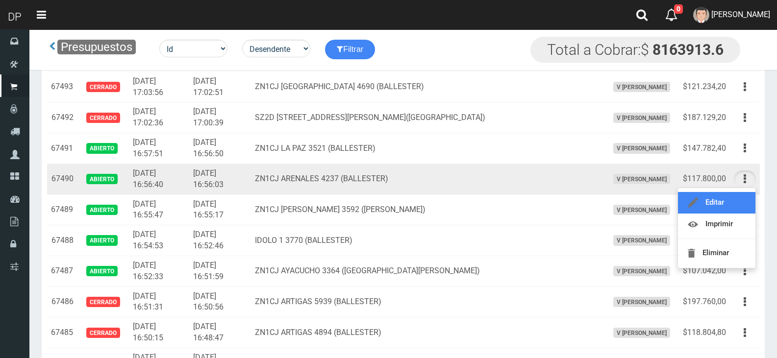
click at [739, 198] on link "Editar" at bounding box center [716, 203] width 77 height 22
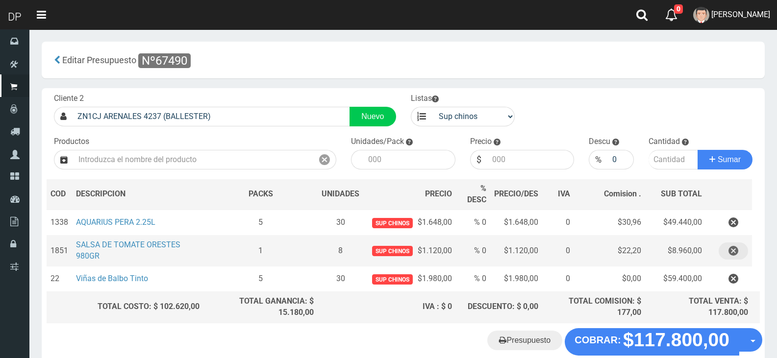
click at [733, 251] on icon "button" at bounding box center [734, 251] width 10 height 17
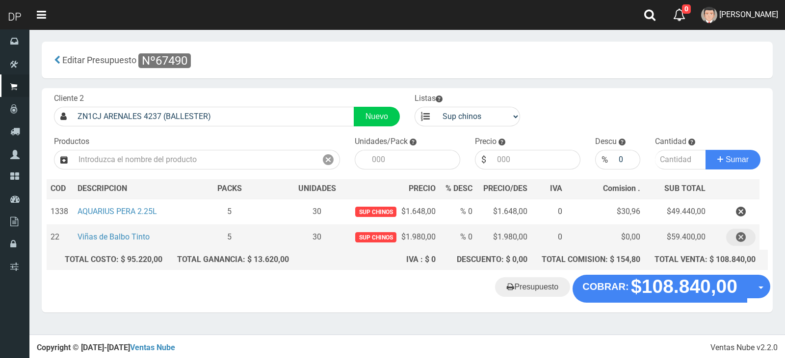
click at [742, 238] on icon "button" at bounding box center [740, 237] width 10 height 17
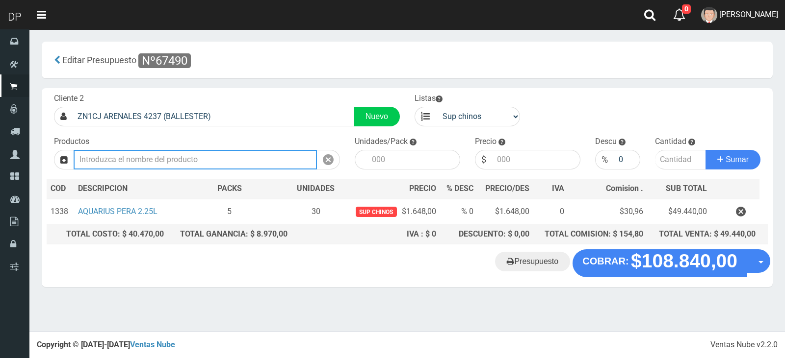
click at [212, 162] on input "text" at bounding box center [195, 160] width 243 height 20
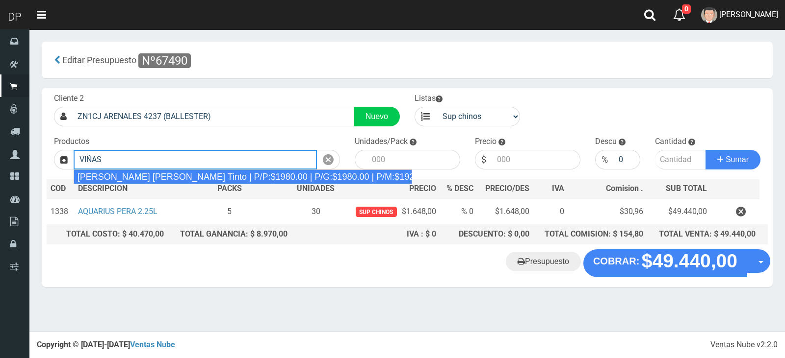
click at [213, 173] on div "[PERSON_NAME] [PERSON_NAME] Tinto | P/P:$1980.00 | P/G:$1980.00 | P/M:$1920.00 …" at bounding box center [243, 177] width 338 height 15
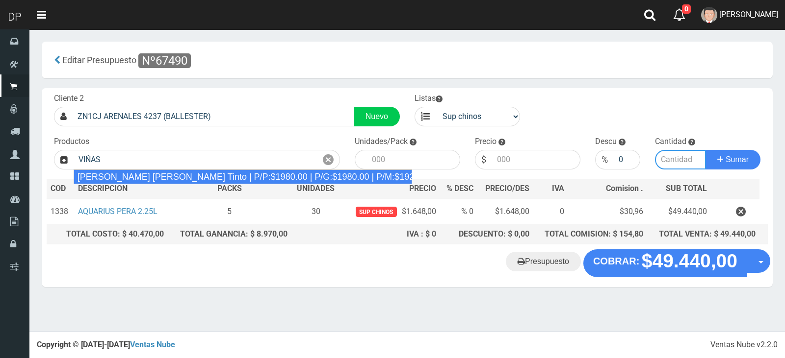
type input "[PERSON_NAME] [PERSON_NAME] Tinto | P/P:$1980.00 | P/G:$1980.00 | P/M:$1920.00 …"
type input "6"
type input "1980.00"
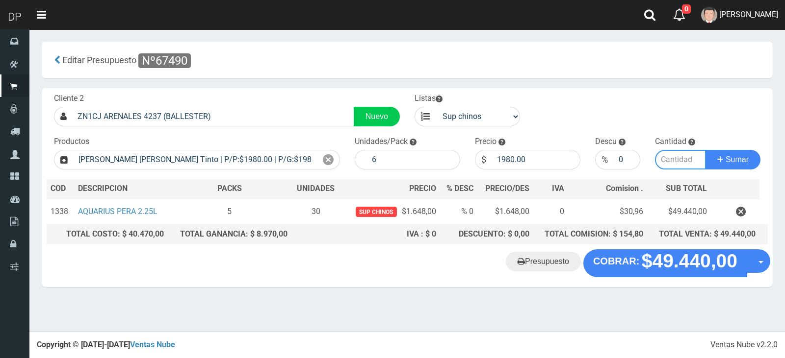
click at [686, 159] on input "number" at bounding box center [680, 160] width 51 height 20
type input "2"
click at [705, 150] on button "Sumar" at bounding box center [732, 160] width 55 height 20
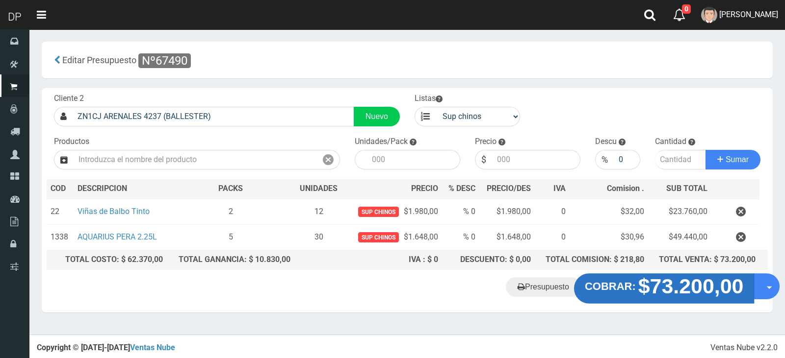
click at [629, 290] on strong "COBRAR:" at bounding box center [609, 287] width 51 height 12
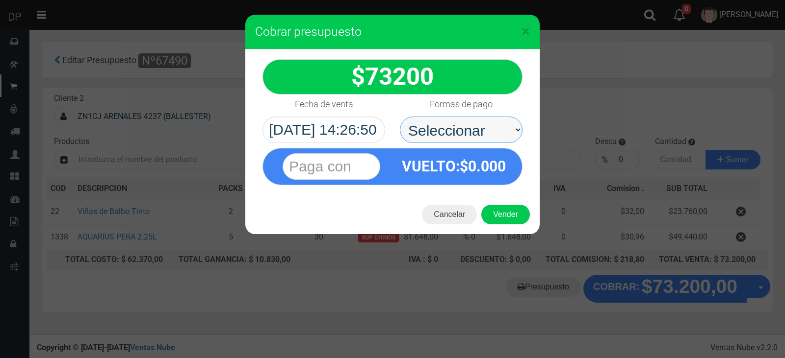
click at [456, 132] on select "Seleccionar Efectivo Tarjeta de Crédito Depósito Débito" at bounding box center [461, 130] width 123 height 26
select select "Efectivo"
click at [400, 117] on select "Seleccionar Efectivo Tarjeta de Crédito Depósito Débito" at bounding box center [461, 130] width 123 height 26
click at [511, 210] on button "Vender" at bounding box center [505, 215] width 49 height 20
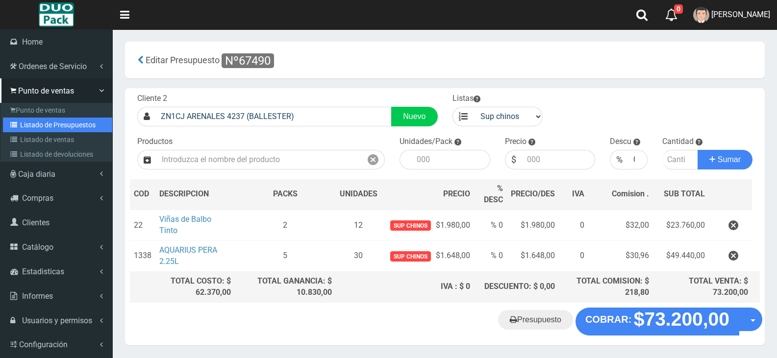
click at [51, 121] on link "Listado de Presupuestos" at bounding box center [57, 125] width 109 height 15
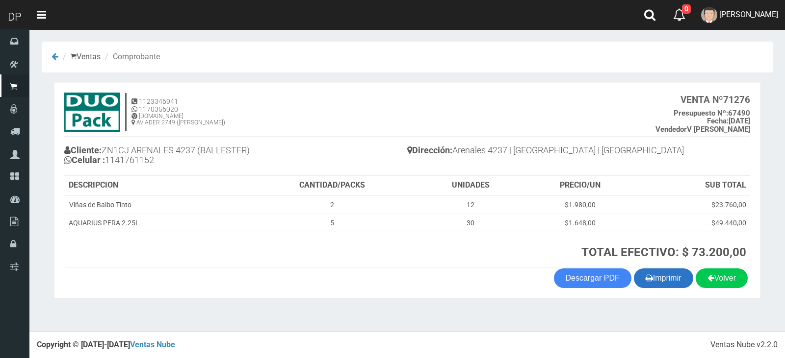
click at [665, 279] on button "Imprimir" at bounding box center [663, 279] width 59 height 20
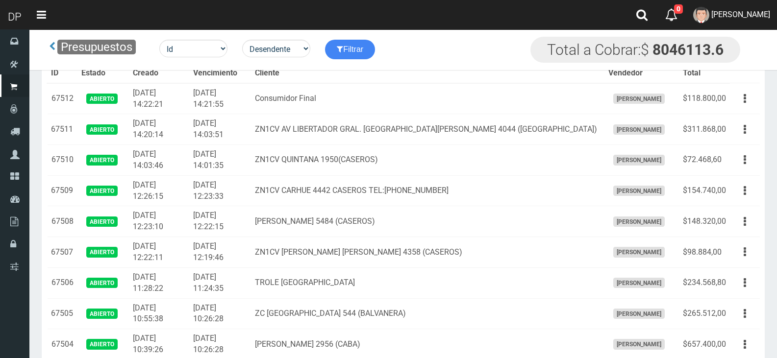
scroll to position [708, 0]
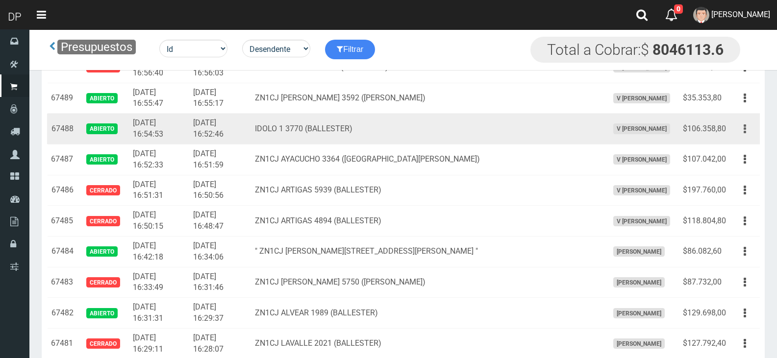
click at [748, 130] on button "button" at bounding box center [745, 129] width 22 height 17
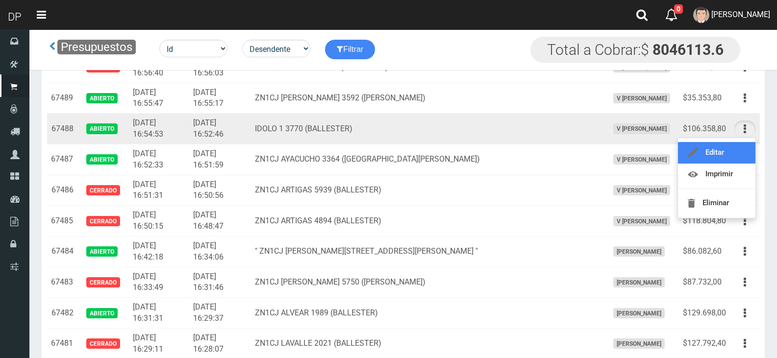
click at [732, 152] on link "Editar" at bounding box center [716, 153] width 77 height 22
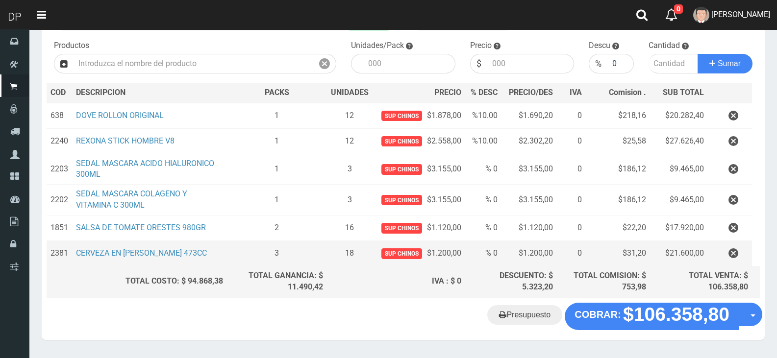
scroll to position [98, 0]
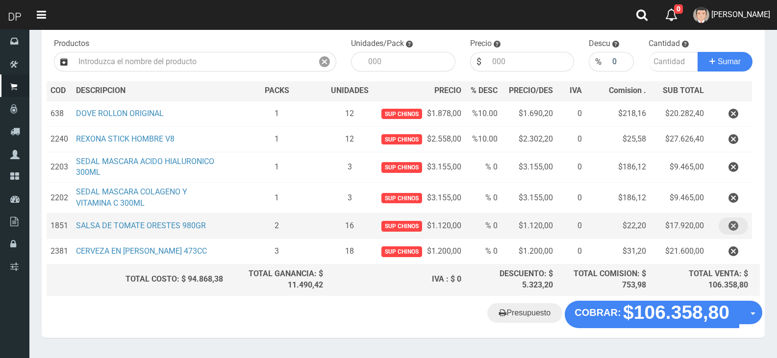
click at [730, 226] on icon "button" at bounding box center [734, 226] width 10 height 17
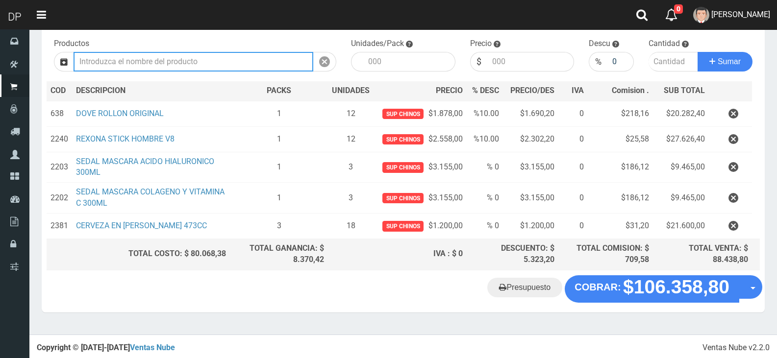
scroll to position [98, 0]
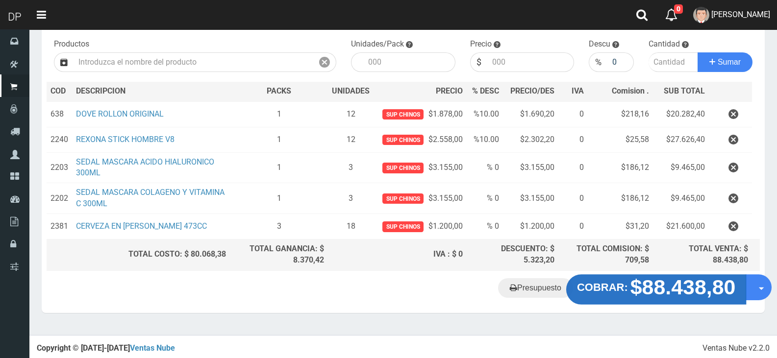
click at [660, 288] on strong "$88.438,80" at bounding box center [683, 287] width 105 height 23
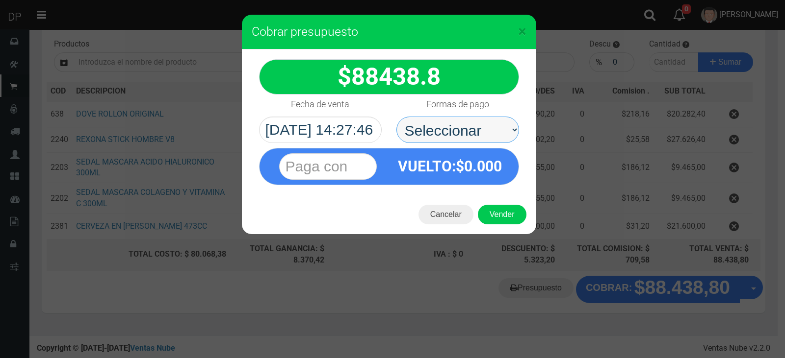
click at [458, 127] on select "Seleccionar Efectivo Tarjeta de Crédito Depósito Débito" at bounding box center [457, 130] width 123 height 26
select select "Efectivo"
click at [396, 117] on select "Seleccionar Efectivo Tarjeta de Crédito Depósito Débito" at bounding box center [457, 130] width 123 height 26
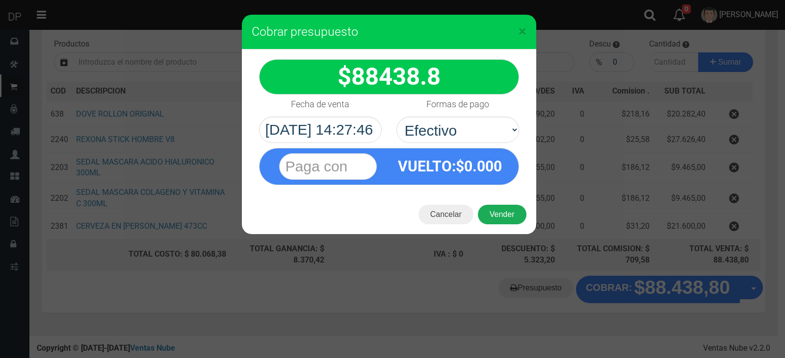
click at [507, 218] on button "Vender" at bounding box center [502, 215] width 49 height 20
click at [0, 0] on div "Cargando..." at bounding box center [0, 0] width 0 height 0
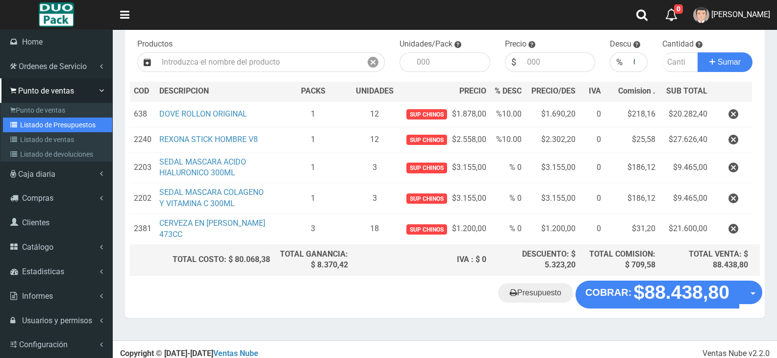
click at [56, 123] on link "Listado de Presupuestos" at bounding box center [57, 125] width 109 height 15
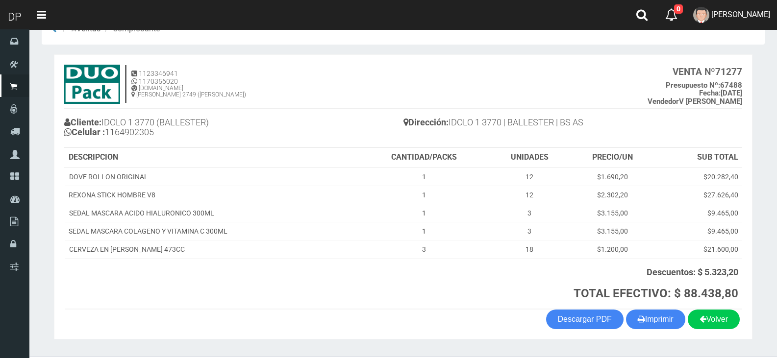
scroll to position [53, 0]
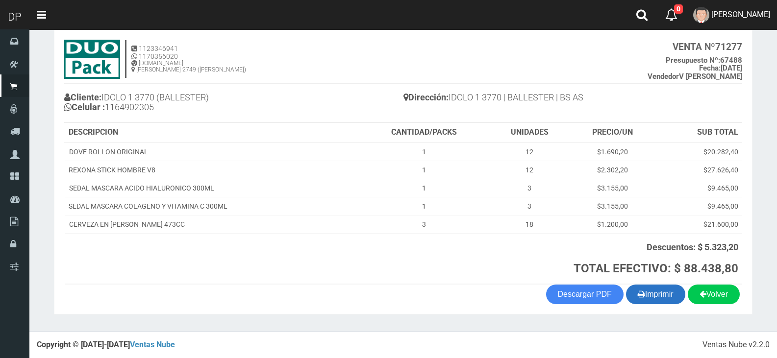
click at [651, 287] on button "Imprimir" at bounding box center [655, 295] width 59 height 20
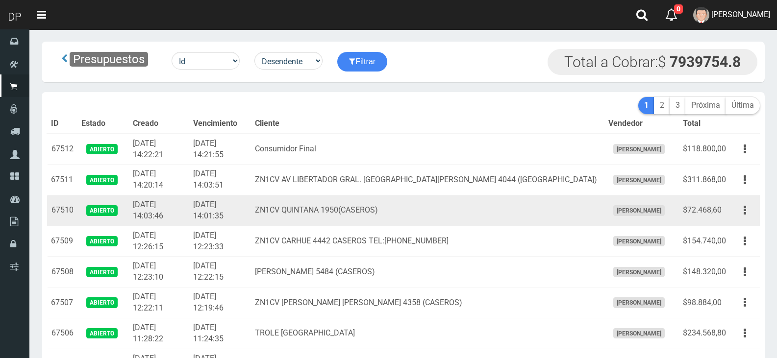
scroll to position [677, 0]
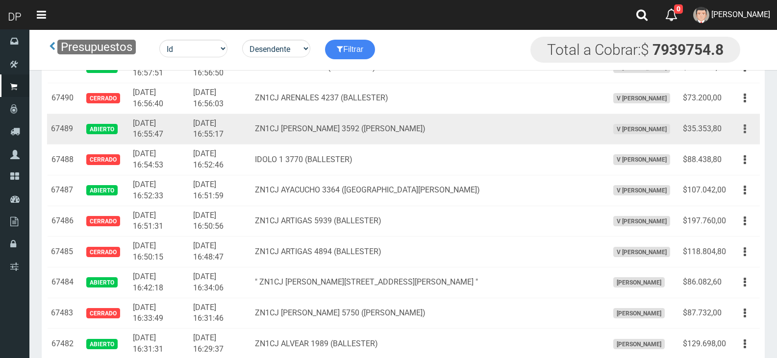
click at [743, 129] on button "button" at bounding box center [745, 129] width 22 height 17
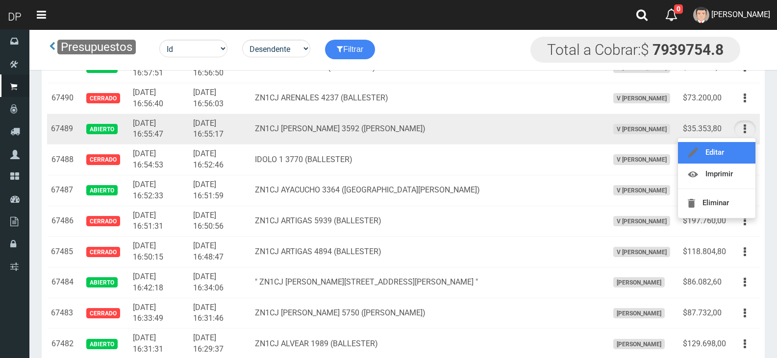
click at [735, 149] on link "Editar" at bounding box center [716, 153] width 77 height 22
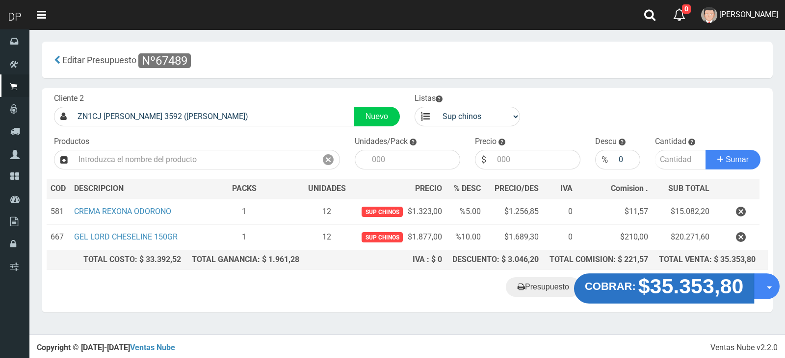
click at [683, 288] on strong "$35.353,80" at bounding box center [690, 286] width 105 height 23
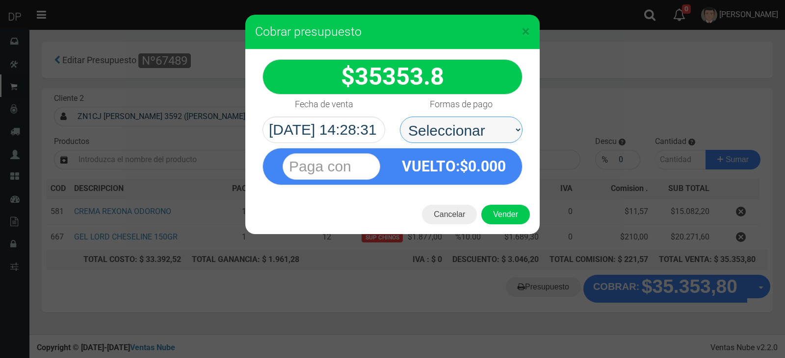
click at [434, 123] on select "Seleccionar Efectivo Tarjeta de Crédito Depósito Débito" at bounding box center [461, 130] width 123 height 26
select select "Efectivo"
click at [400, 117] on select "Seleccionar Efectivo Tarjeta de Crédito Depósito Débito" at bounding box center [461, 130] width 123 height 26
click at [511, 213] on button "Vender" at bounding box center [505, 215] width 49 height 20
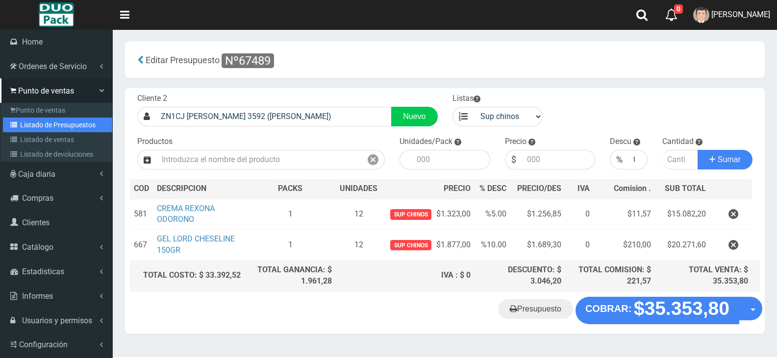
click at [56, 120] on link "Listado de Presupuestos" at bounding box center [57, 125] width 109 height 15
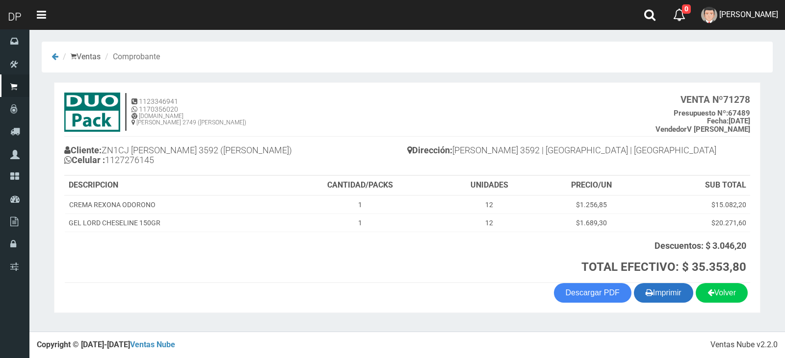
click at [677, 291] on button "Imprimir" at bounding box center [663, 293] width 59 height 20
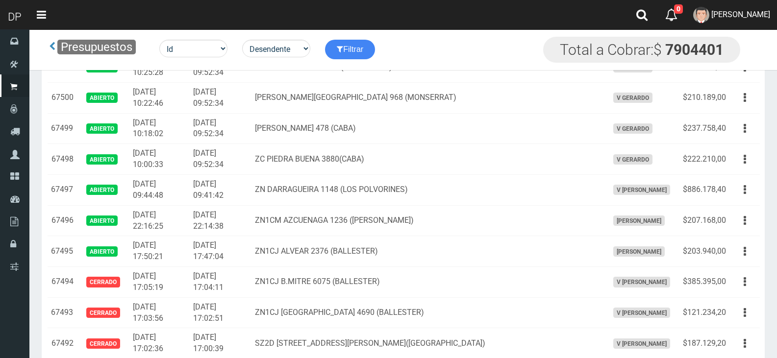
scroll to position [565, 0]
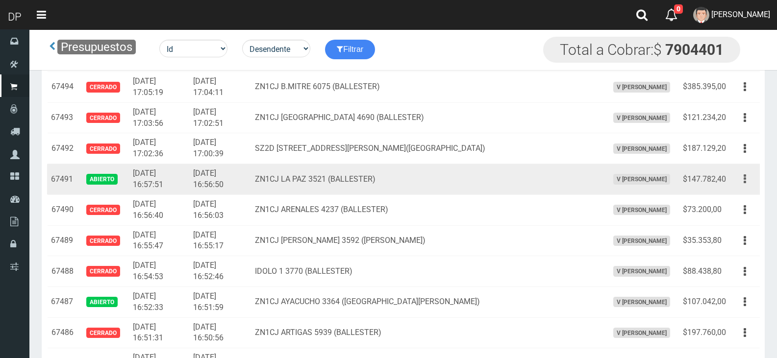
click at [750, 180] on button "button" at bounding box center [745, 179] width 22 height 17
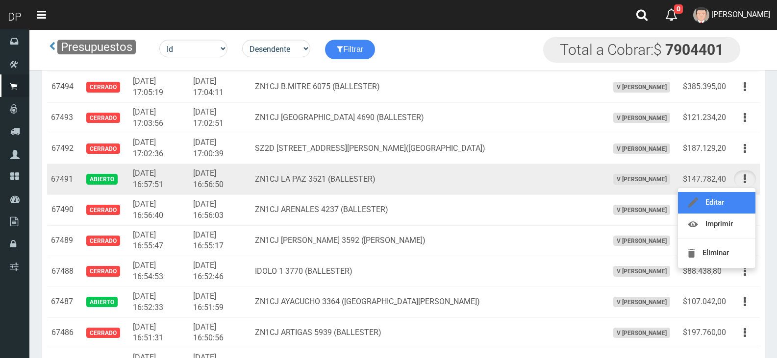
click at [738, 202] on link "Editar" at bounding box center [716, 203] width 77 height 22
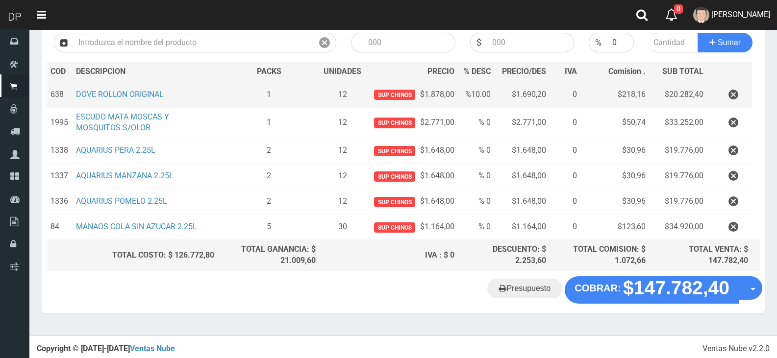
scroll to position [118, 0]
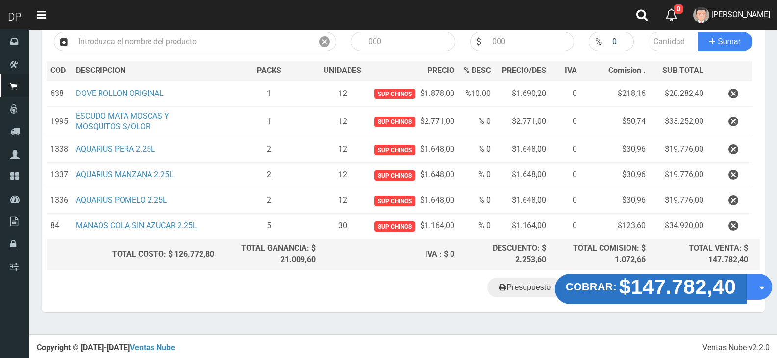
click at [630, 282] on strong "$147.782,40" at bounding box center [677, 287] width 117 height 23
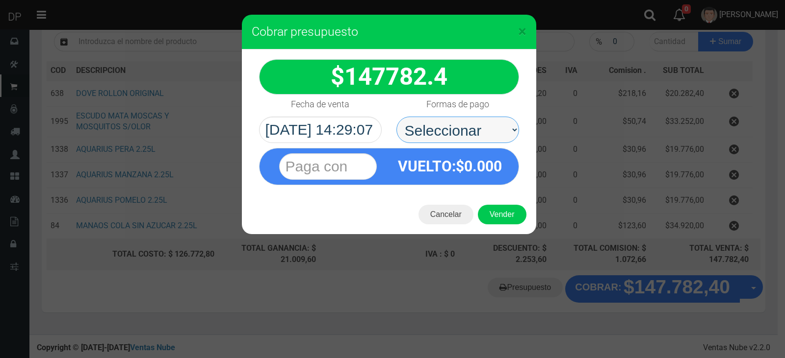
click at [475, 131] on select "Seleccionar Efectivo Tarjeta de Crédito Depósito Débito" at bounding box center [457, 130] width 123 height 26
select select "Efectivo"
click at [396, 117] on select "Seleccionar Efectivo Tarjeta de Crédito Depósito Débito" at bounding box center [457, 130] width 123 height 26
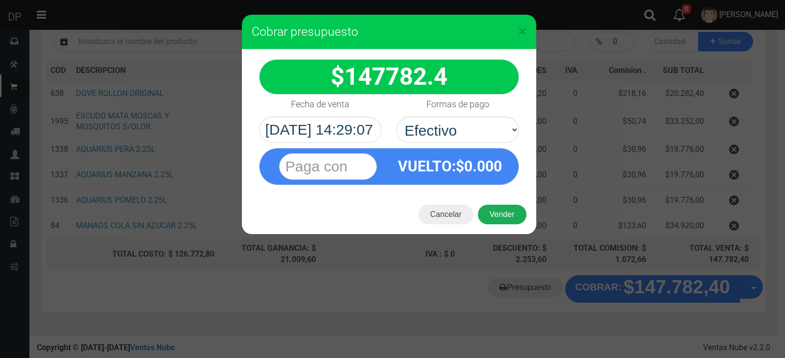
click at [505, 219] on button "Vender" at bounding box center [502, 215] width 49 height 20
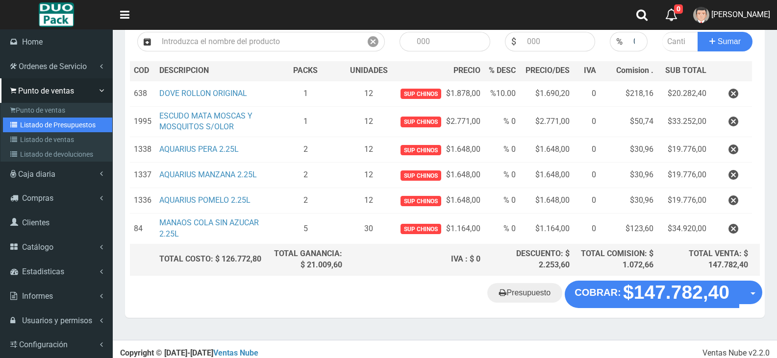
click at [43, 127] on link "Listado de Presupuestos" at bounding box center [57, 125] width 109 height 15
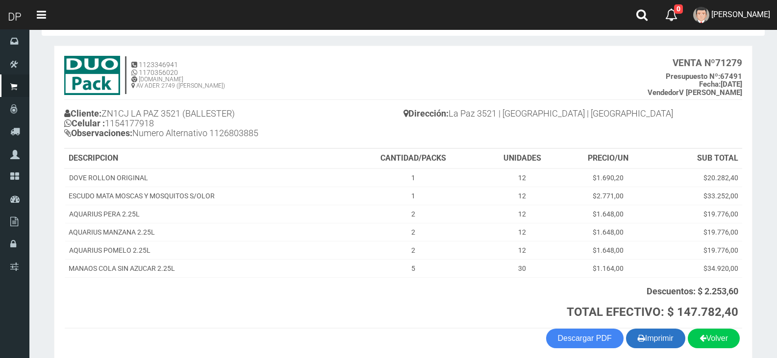
scroll to position [81, 0]
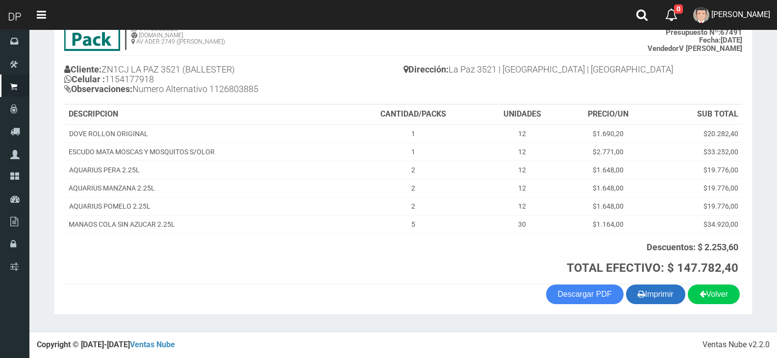
click at [656, 298] on button "Imprimir" at bounding box center [655, 295] width 59 height 20
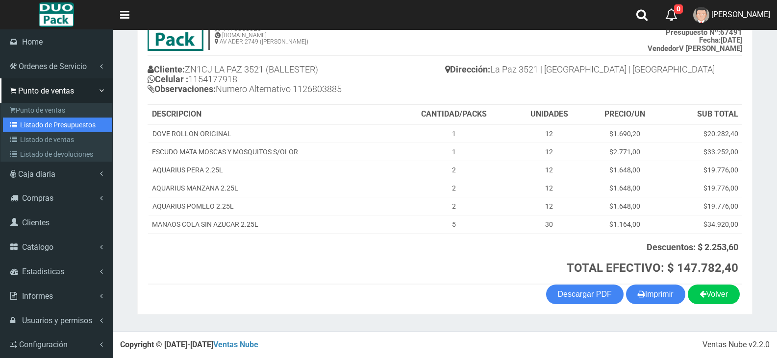
click at [59, 120] on link "Listado de Presupuestos" at bounding box center [57, 125] width 109 height 15
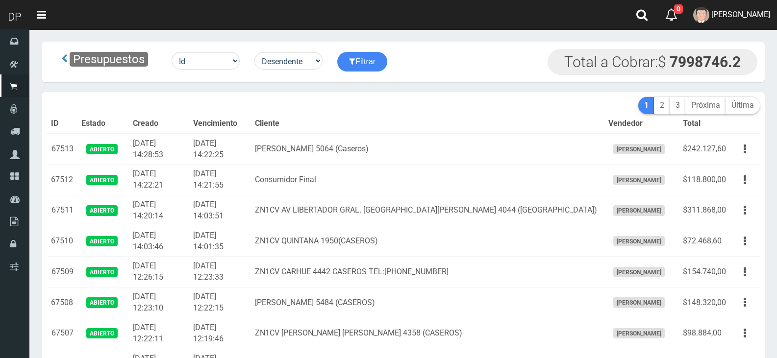
scroll to position [1015, 0]
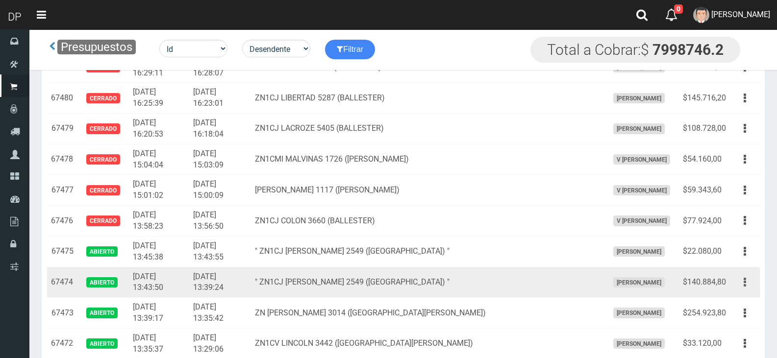
click at [750, 280] on button "button" at bounding box center [745, 282] width 22 height 17
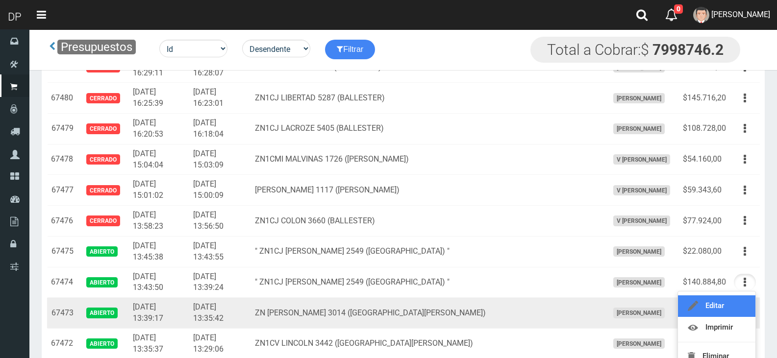
click at [734, 303] on link "Editar" at bounding box center [716, 307] width 77 height 22
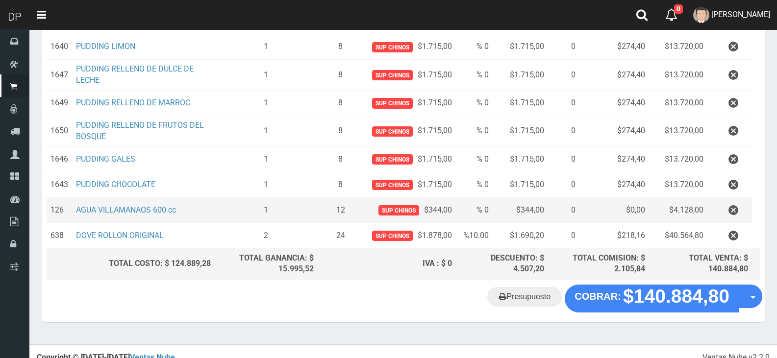
scroll to position [196, 0]
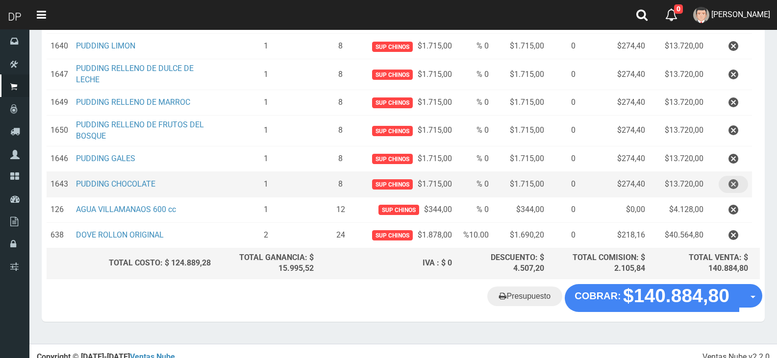
click at [732, 179] on icon "button" at bounding box center [734, 184] width 10 height 17
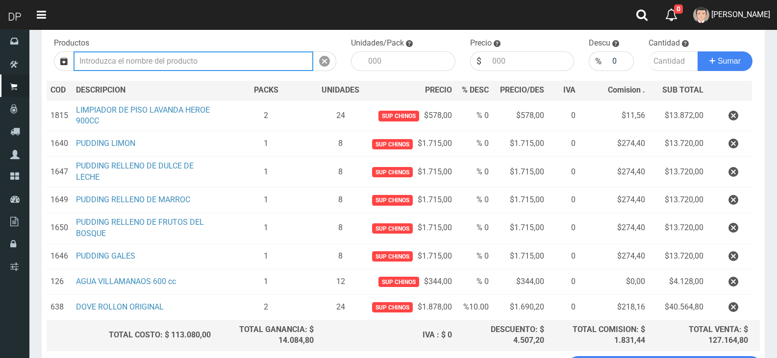
scroll to position [179, 0]
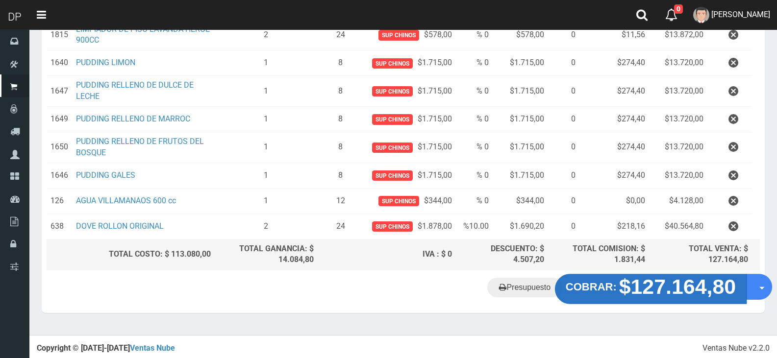
click at [671, 285] on strong "$127.164,80" at bounding box center [677, 287] width 117 height 23
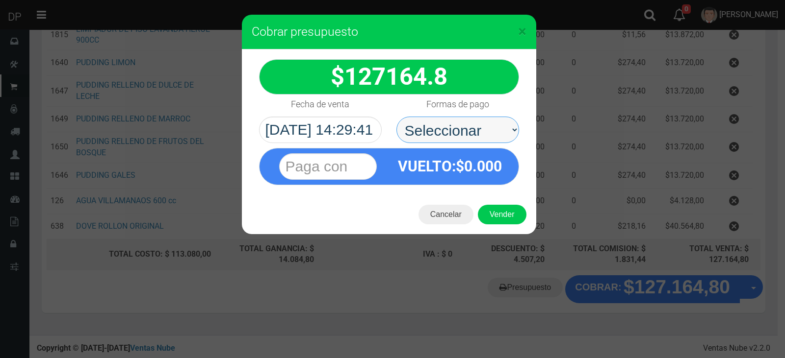
click at [467, 134] on select "Seleccionar Efectivo Tarjeta de Crédito Depósito Débito" at bounding box center [457, 130] width 123 height 26
select select "Efectivo"
click at [396, 117] on select "Seleccionar Efectivo Tarjeta de Crédito Depósito Débito" at bounding box center [457, 130] width 123 height 26
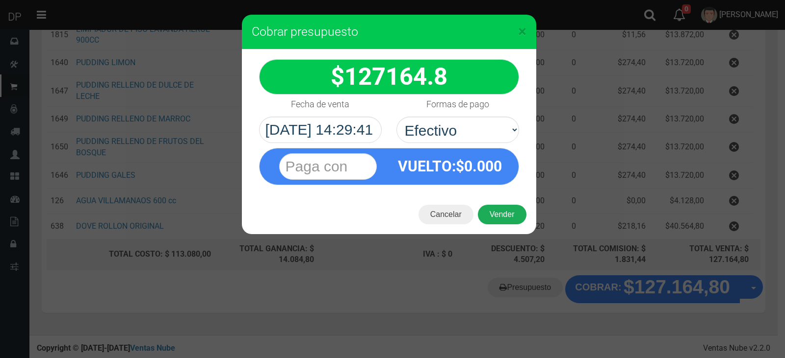
click at [505, 214] on button "Vender" at bounding box center [502, 215] width 49 height 20
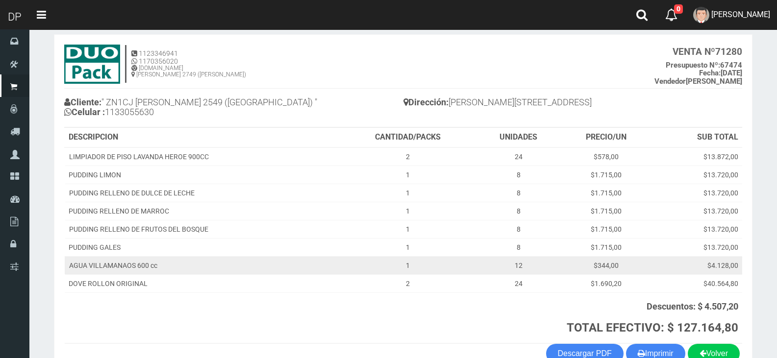
scroll to position [107, 0]
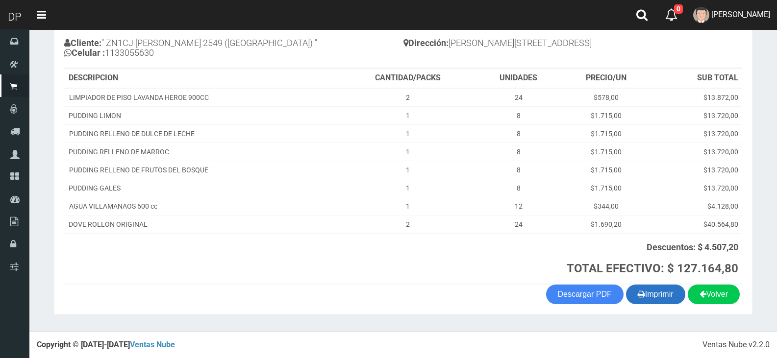
click at [652, 290] on button "Imprimir" at bounding box center [655, 295] width 59 height 20
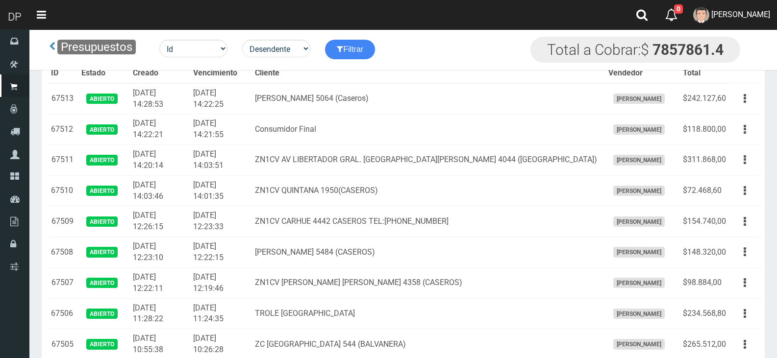
scroll to position [1015, 0]
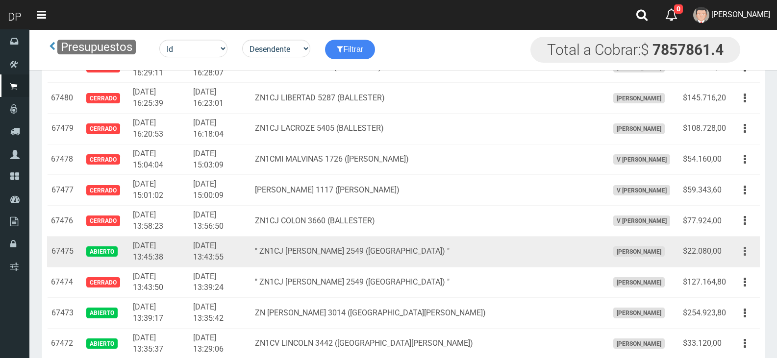
click at [748, 252] on button "button" at bounding box center [745, 251] width 22 height 17
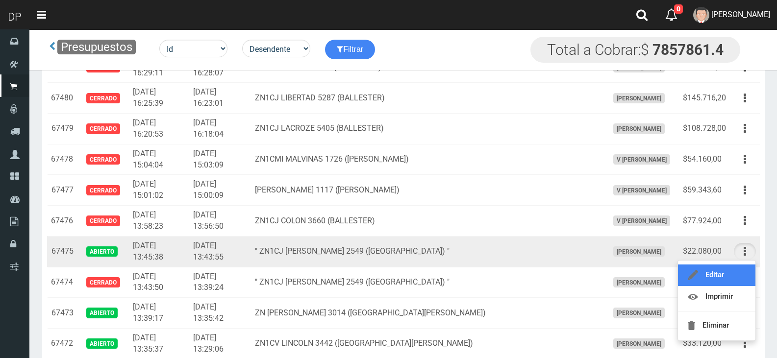
click at [732, 271] on link "Editar" at bounding box center [716, 276] width 77 height 22
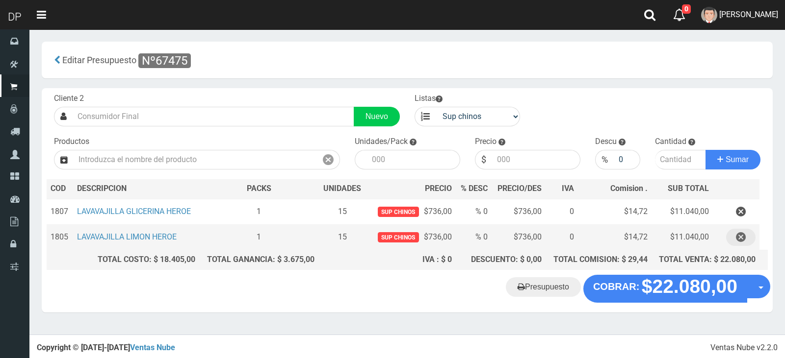
click at [744, 238] on icon "button" at bounding box center [740, 237] width 10 height 17
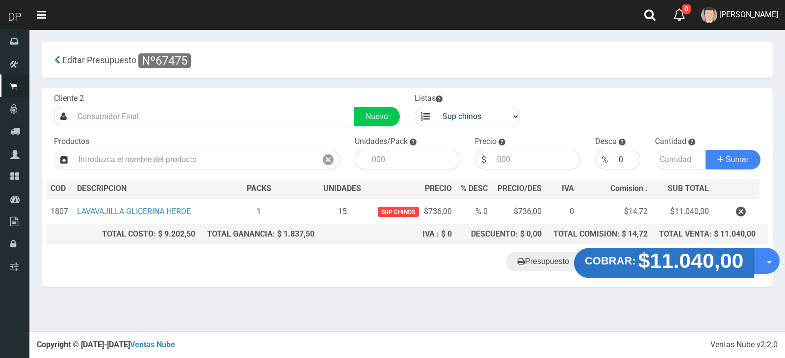
click at [680, 259] on strong "$11.040,00" at bounding box center [690, 261] width 105 height 23
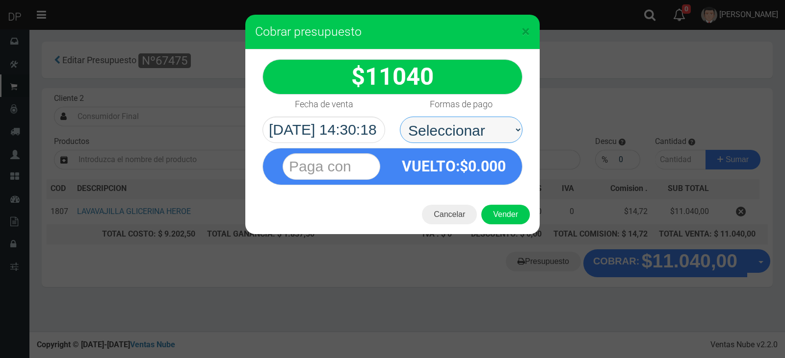
drag, startPoint x: 453, startPoint y: 122, endPoint x: 459, endPoint y: 142, distance: 21.6
click at [454, 122] on select "Seleccionar Efectivo Tarjeta de Crédito Depósito Débito" at bounding box center [461, 130] width 123 height 26
select select "Efectivo"
click at [400, 117] on select "Seleccionar Efectivo Tarjeta de Crédito Depósito Débito" at bounding box center [461, 130] width 123 height 26
click at [499, 207] on button "Vender" at bounding box center [505, 215] width 49 height 20
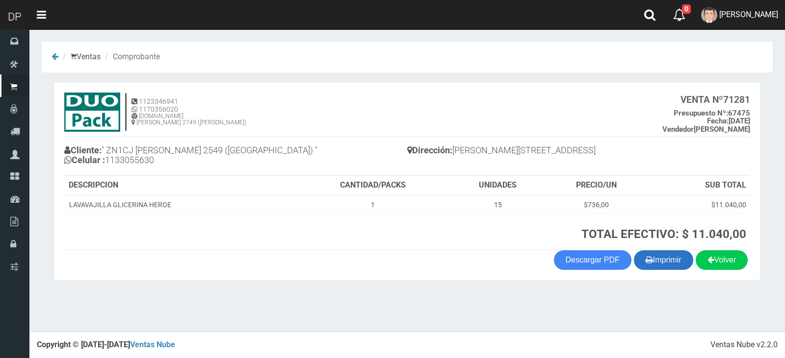
click at [658, 262] on button "Imprimir" at bounding box center [663, 261] width 59 height 20
